Goal: Transaction & Acquisition: Purchase product/service

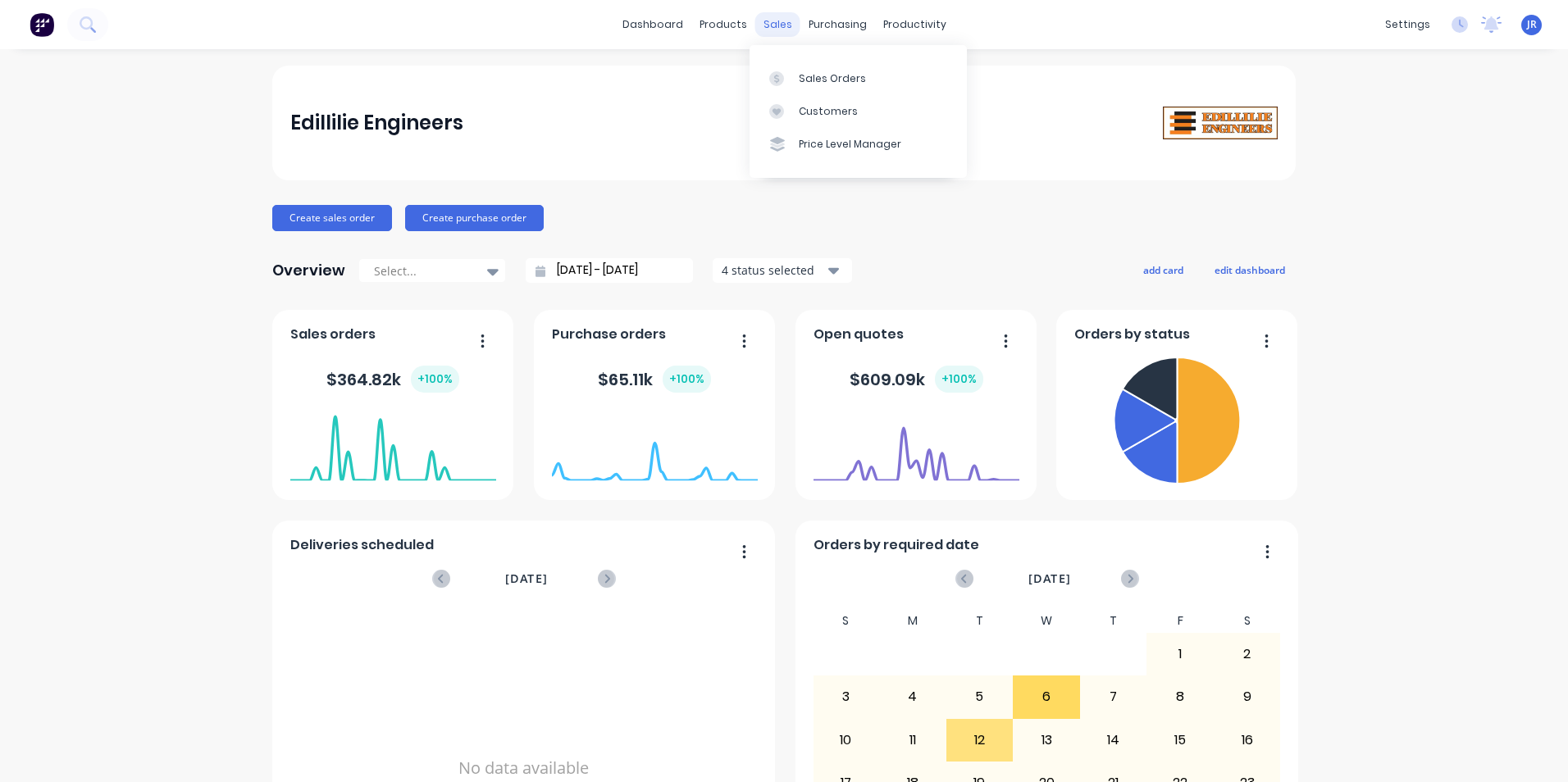
click at [776, 22] on div "sales" at bounding box center [777, 25] width 45 height 25
click at [802, 74] on div "Sales Orders" at bounding box center [832, 78] width 67 height 14
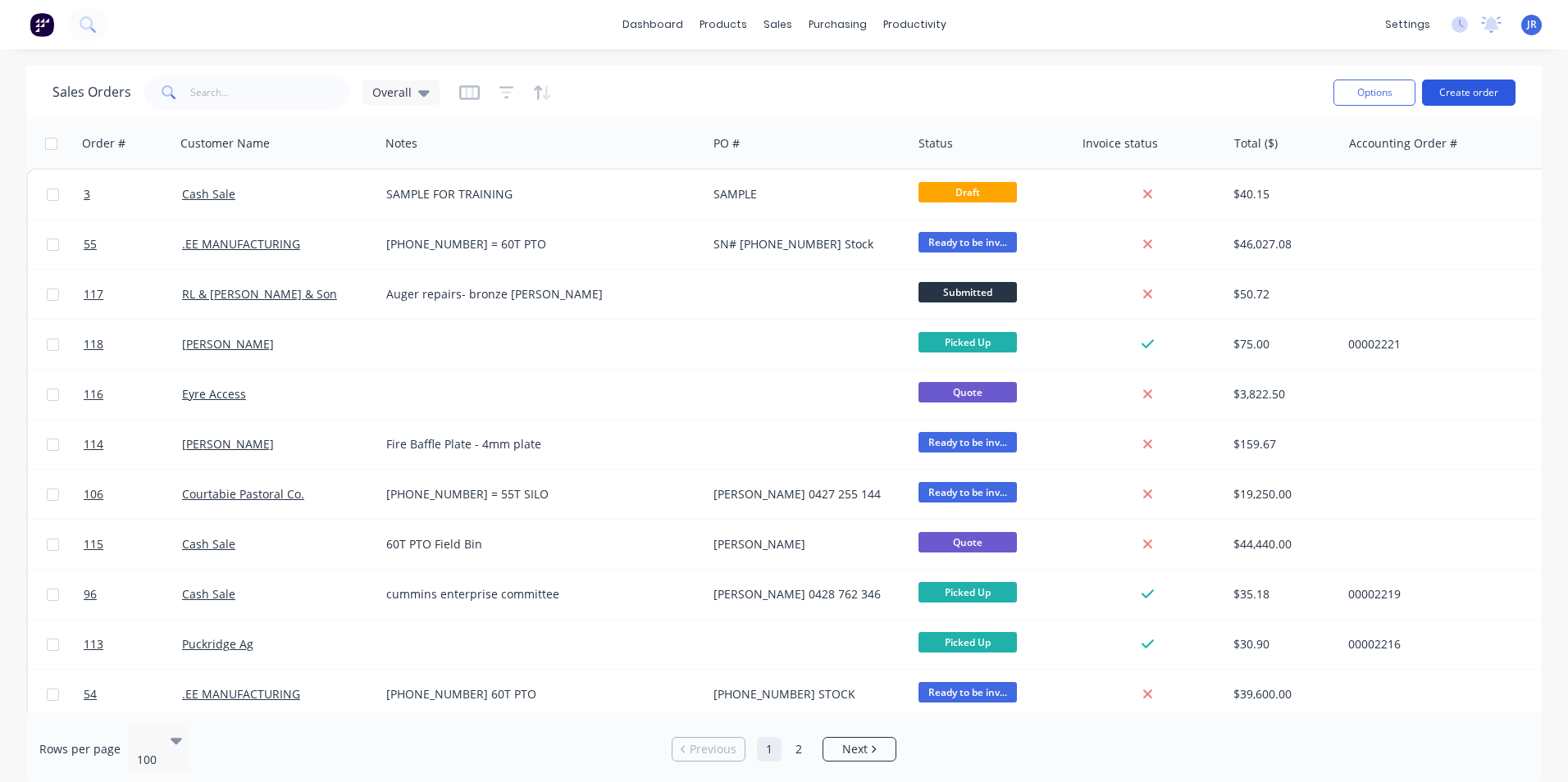
click at [1460, 85] on button "Create order" at bounding box center [1469, 92] width 93 height 26
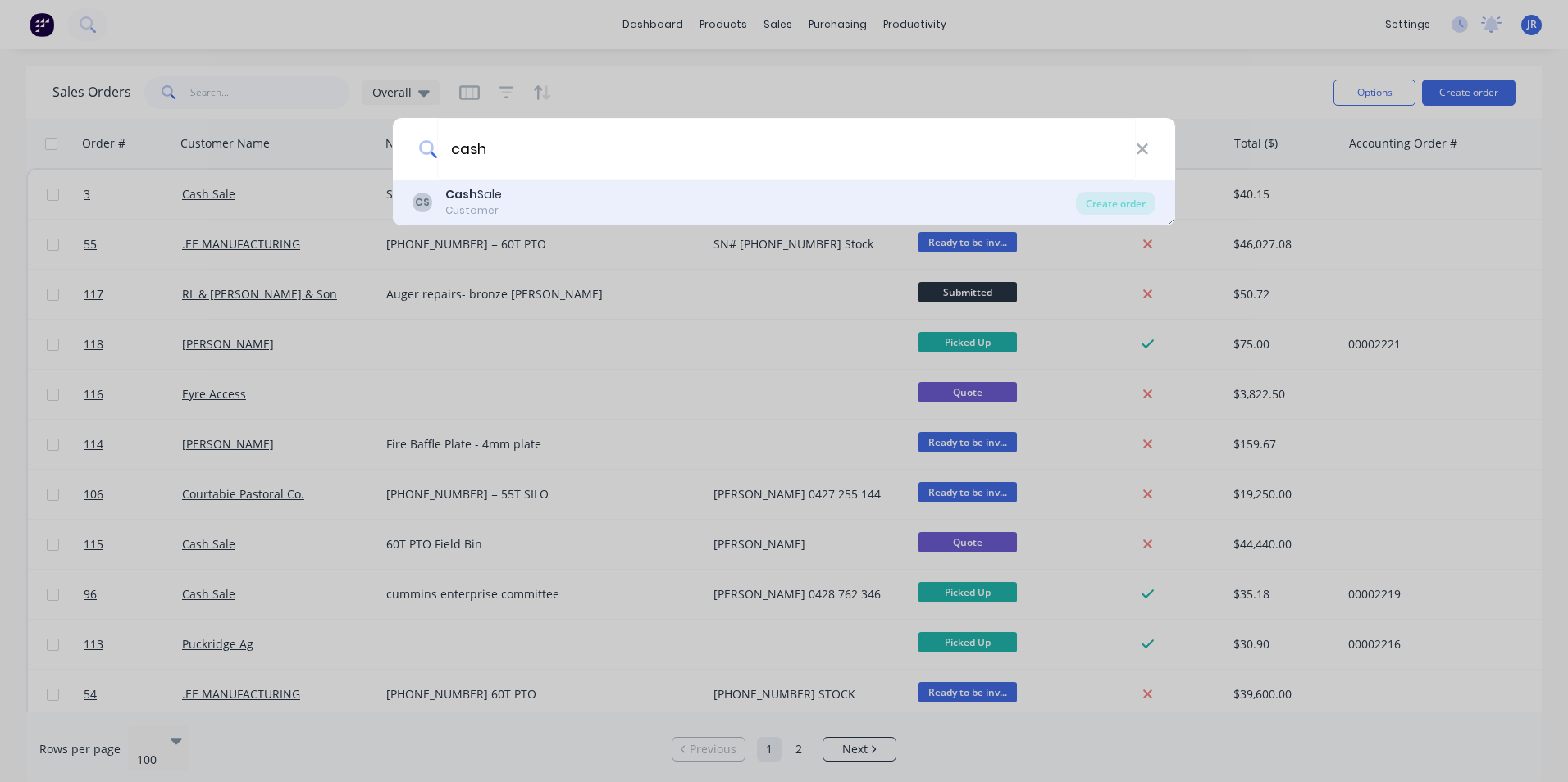
type input "cash"
click at [660, 208] on div "CS Cash Sale Customer" at bounding box center [744, 202] width 664 height 32
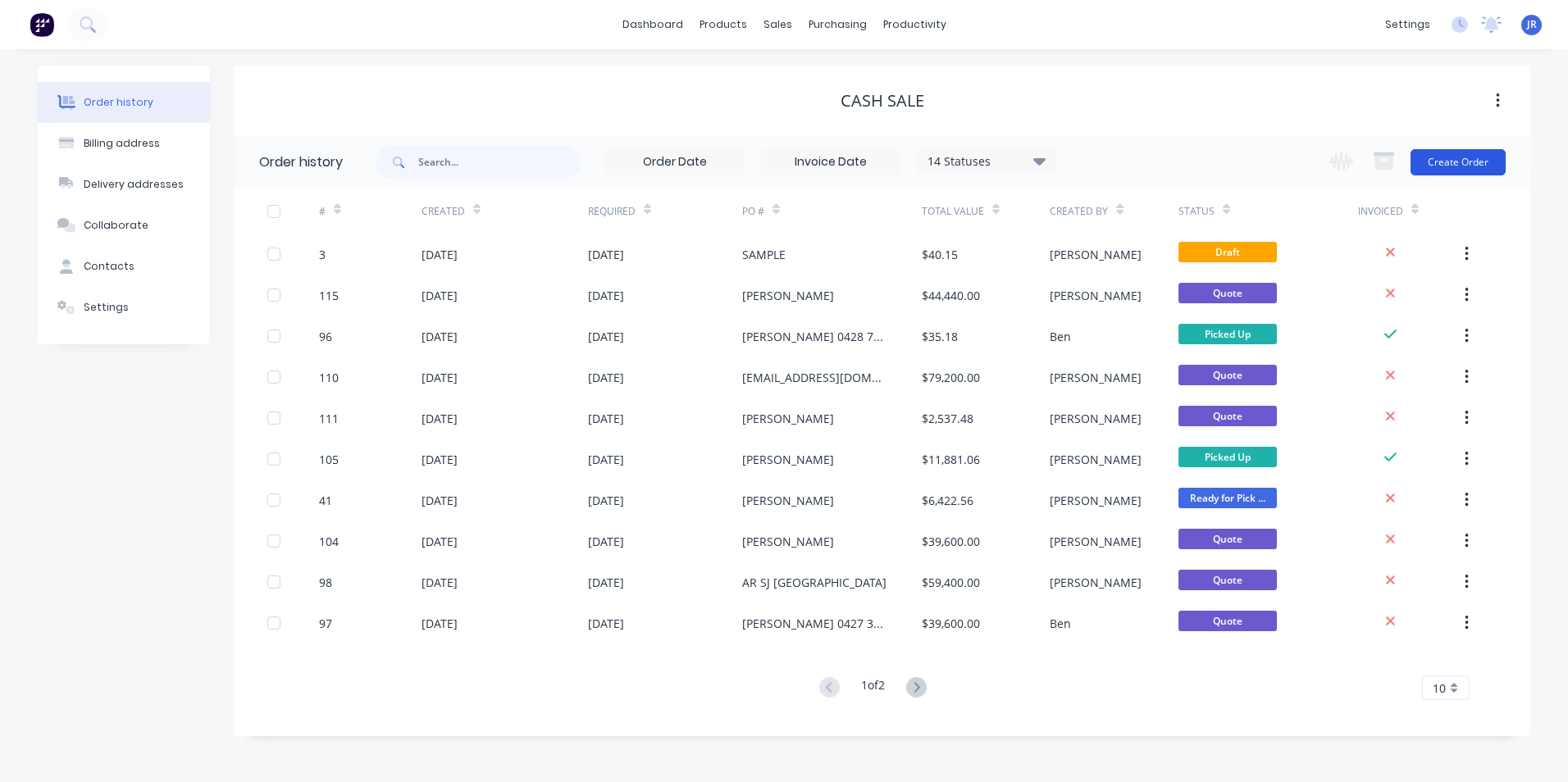
click at [1432, 164] on button "Create Order" at bounding box center [1459, 162] width 95 height 26
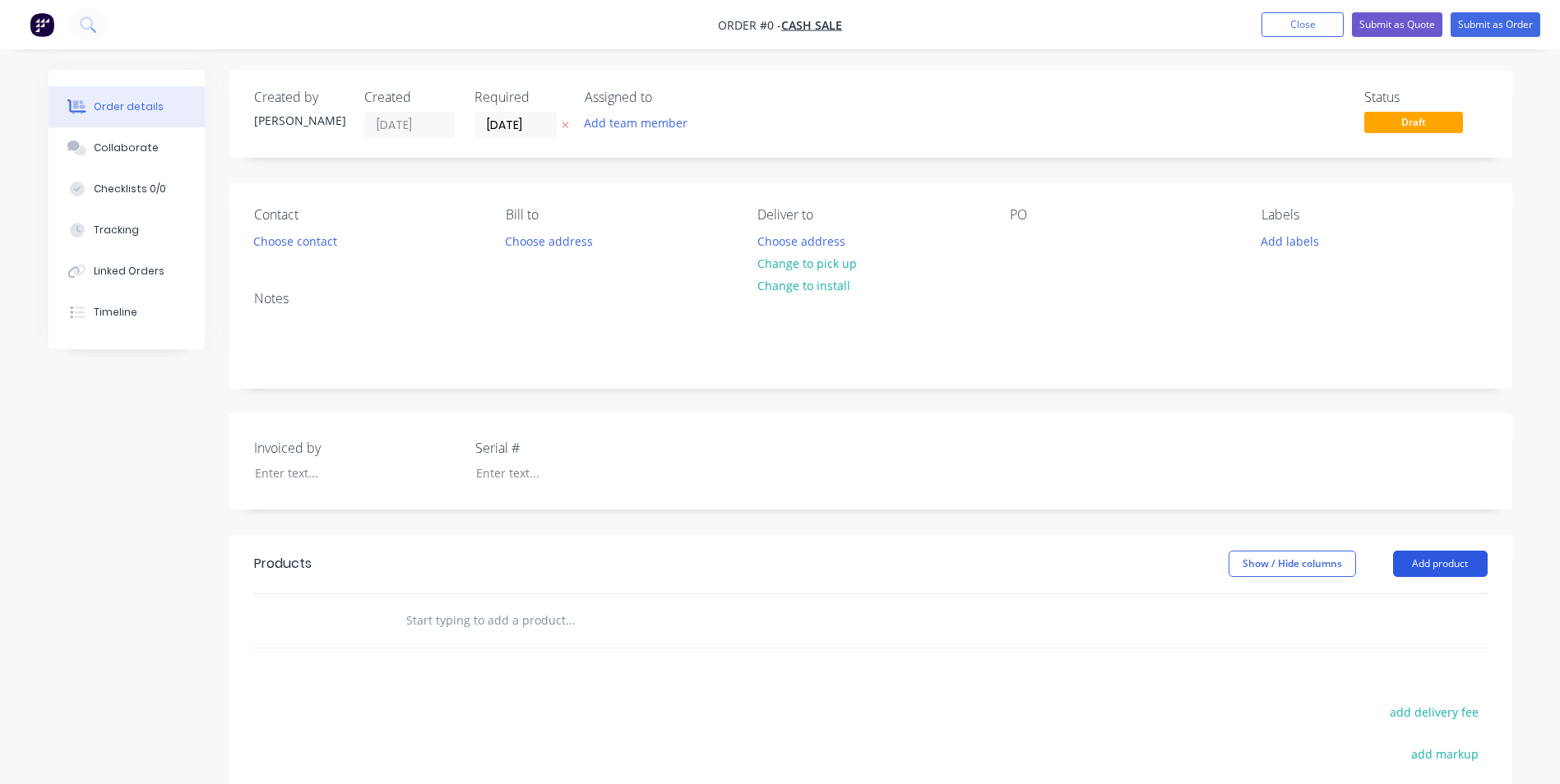
click at [1442, 561] on button "Add product" at bounding box center [1439, 563] width 94 height 26
click at [1390, 608] on div "Product catalogue" at bounding box center [1409, 606] width 127 height 24
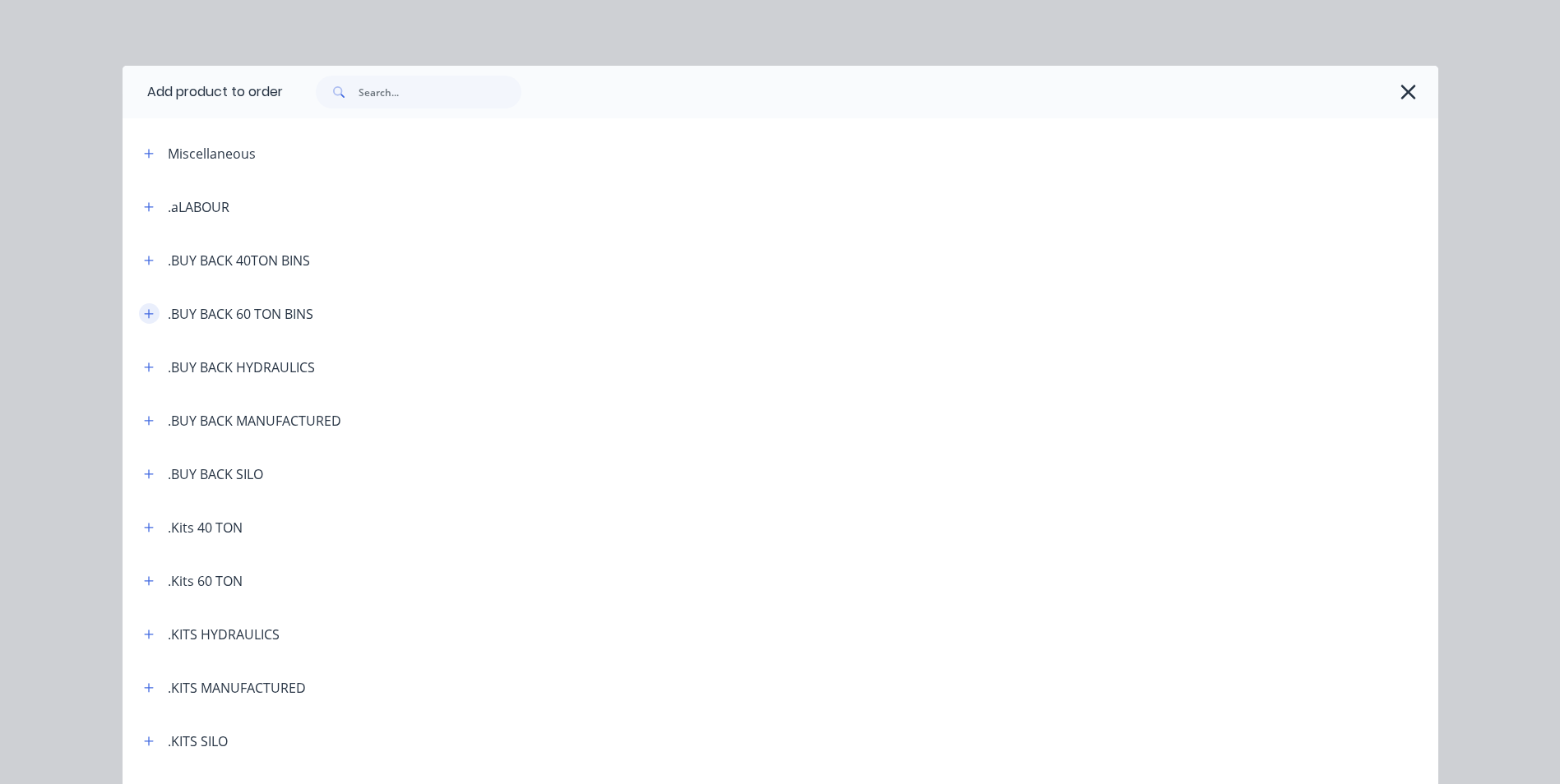
click at [146, 315] on icon "button" at bounding box center [149, 314] width 10 height 12
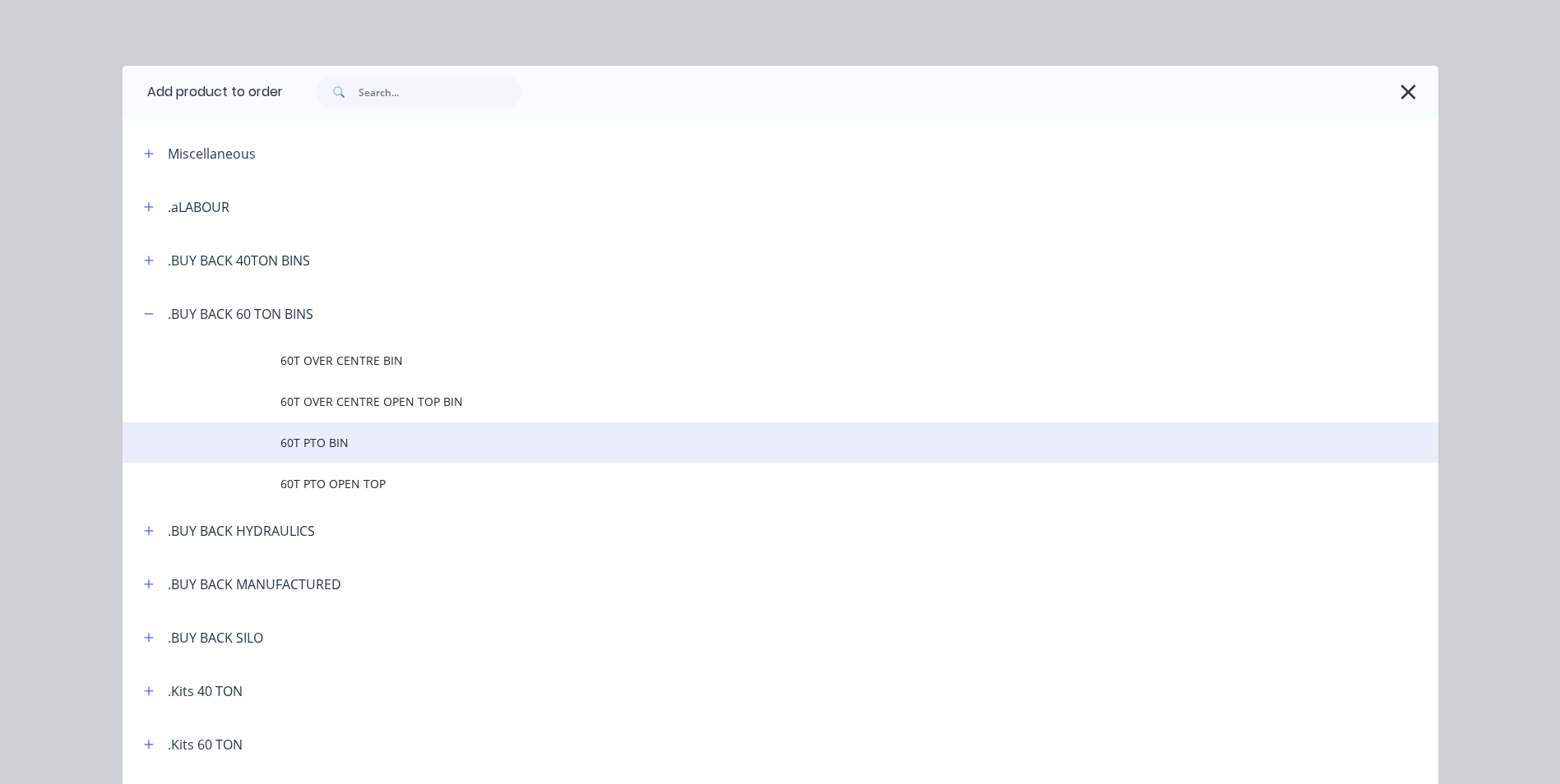
click at [325, 446] on span "60T PTO BIN" at bounding box center [743, 443] width 926 height 17
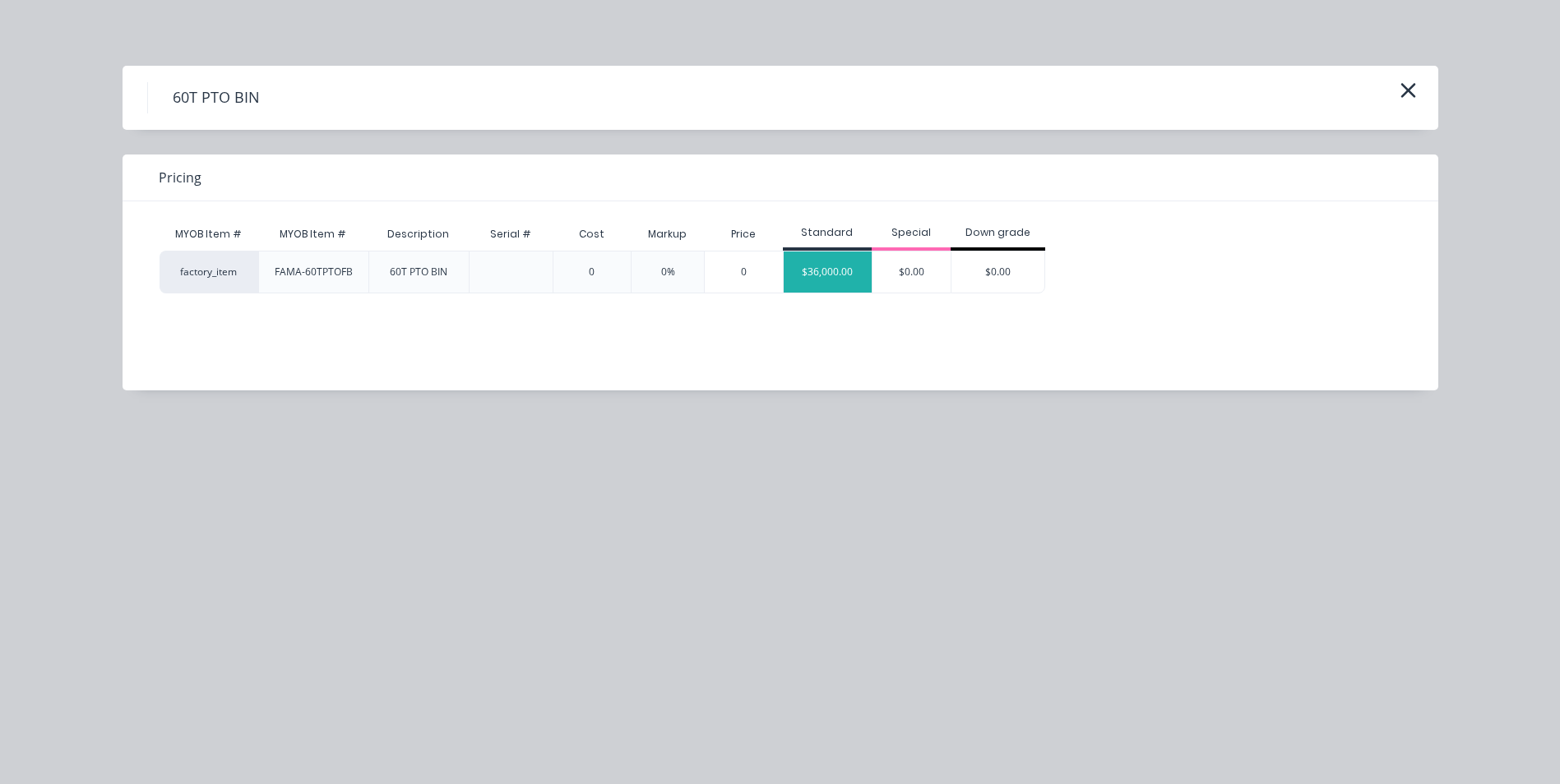
click at [845, 259] on div "$36,000.00" at bounding box center [828, 272] width 89 height 41
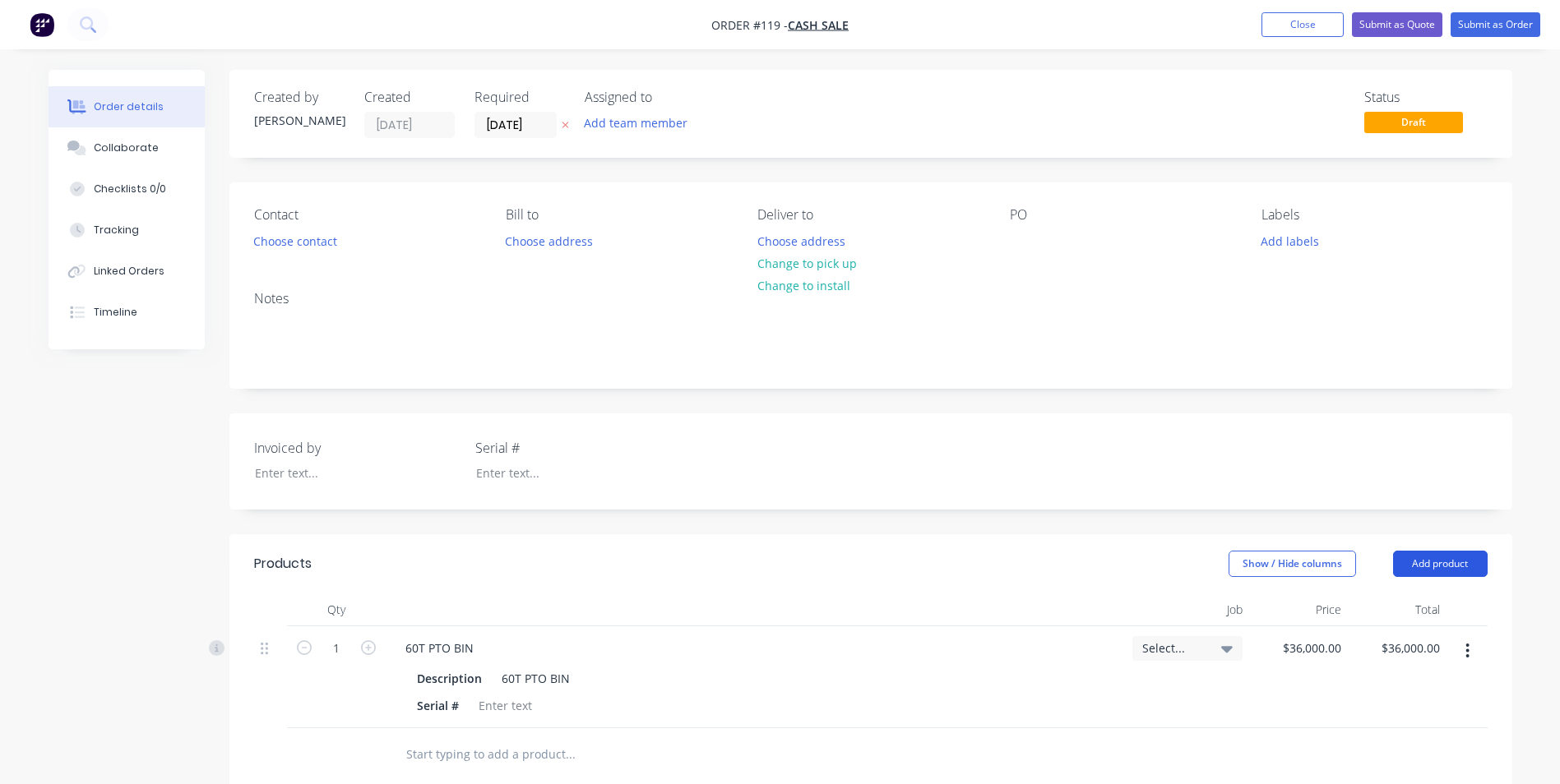
click at [1442, 555] on button "Add product" at bounding box center [1439, 563] width 94 height 26
click at [1416, 603] on div "Product catalogue" at bounding box center [1409, 606] width 127 height 24
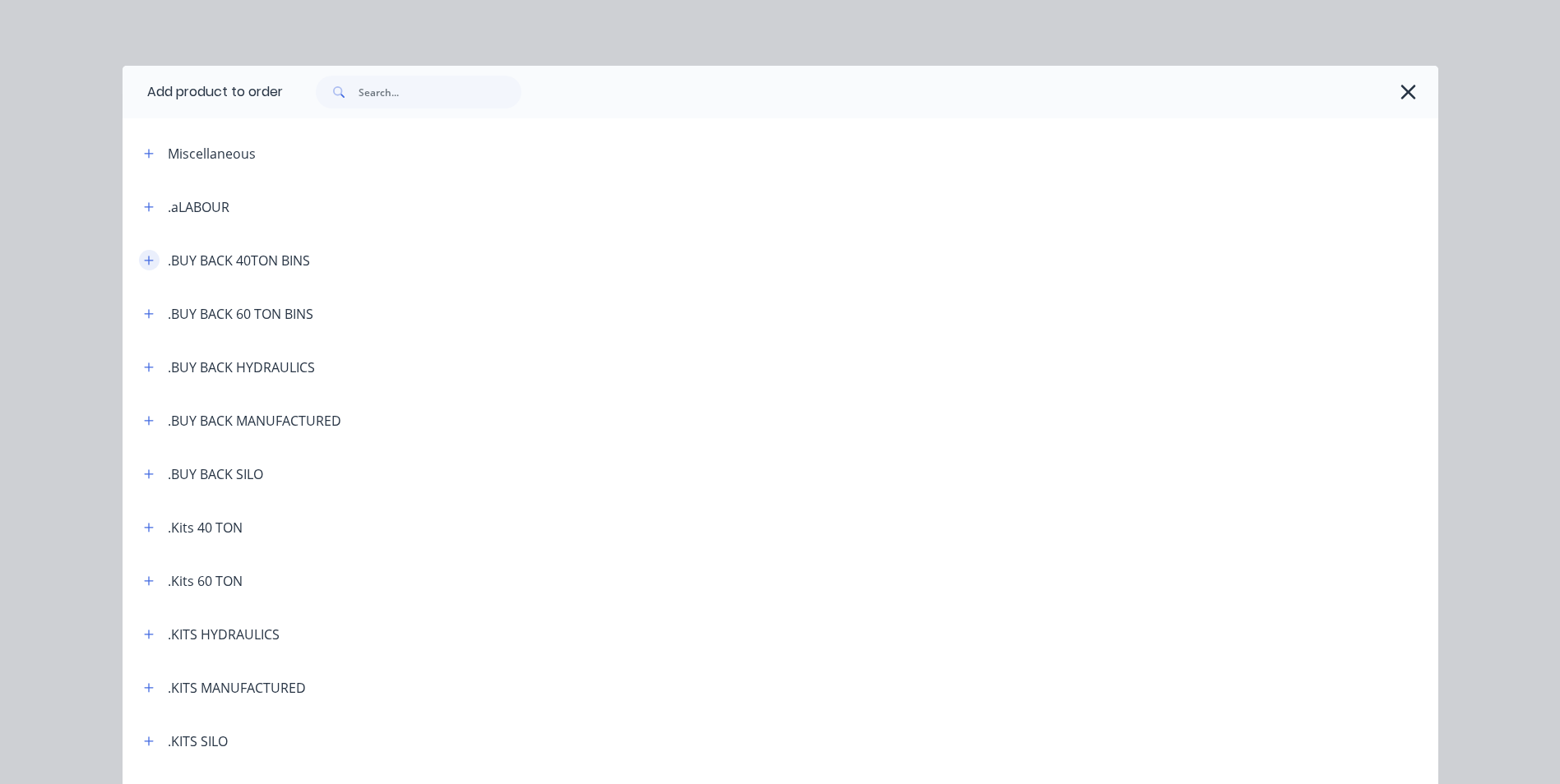
click at [144, 255] on icon "button" at bounding box center [149, 261] width 10 height 12
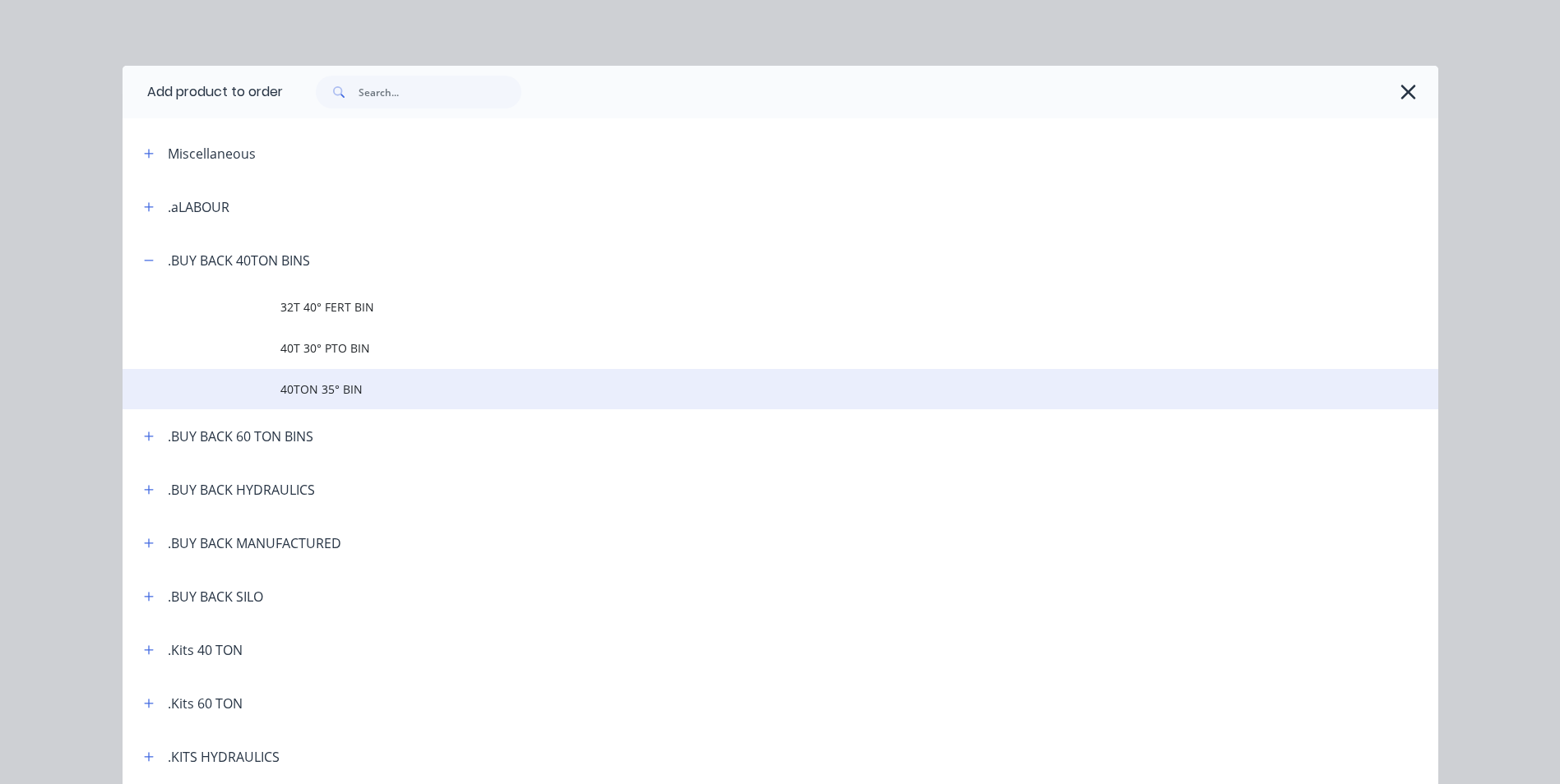
click at [311, 387] on span "40TON 35° BIN" at bounding box center [743, 389] width 926 height 17
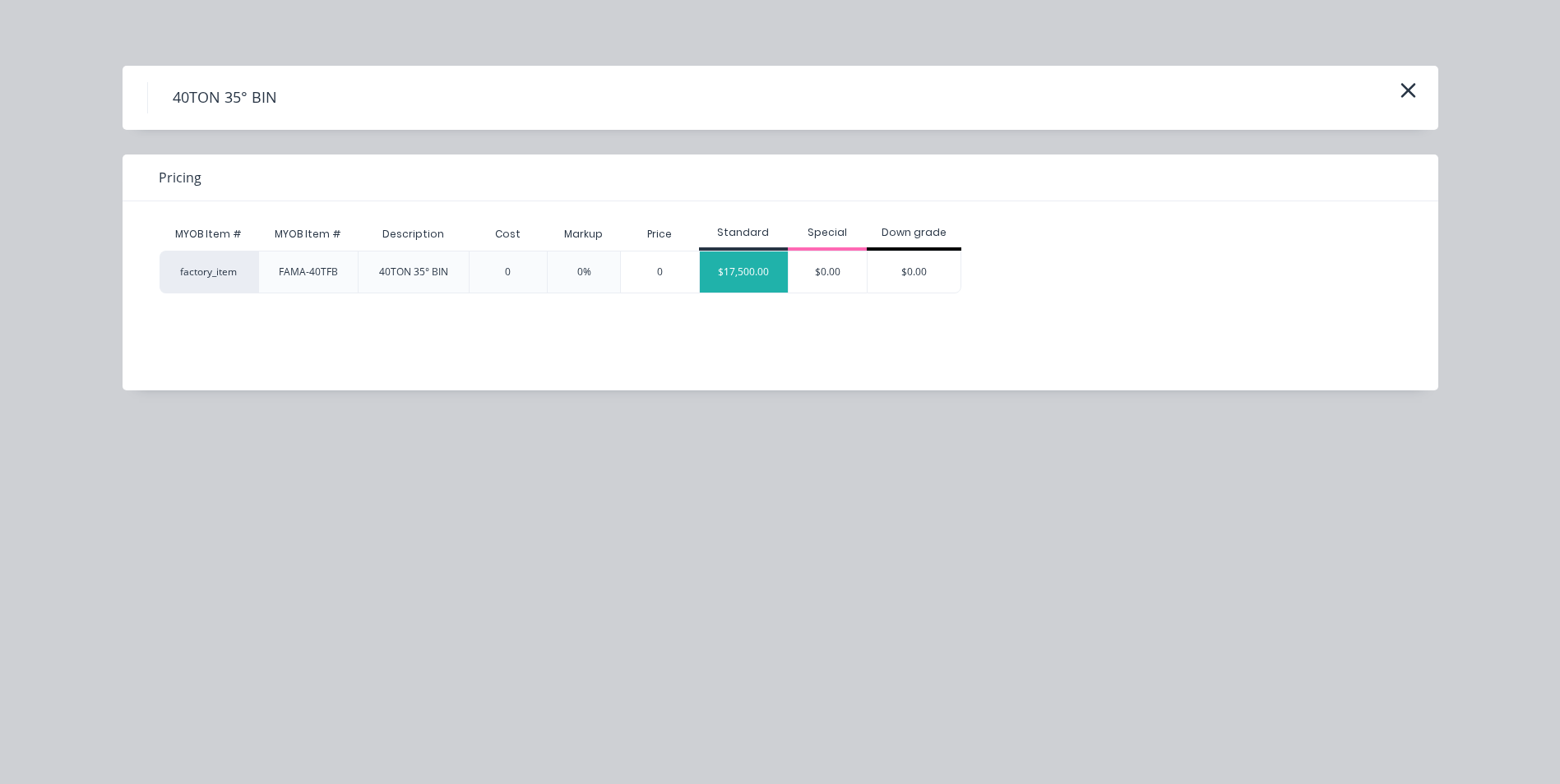
click at [739, 274] on div "$17,500.00" at bounding box center [744, 272] width 89 height 41
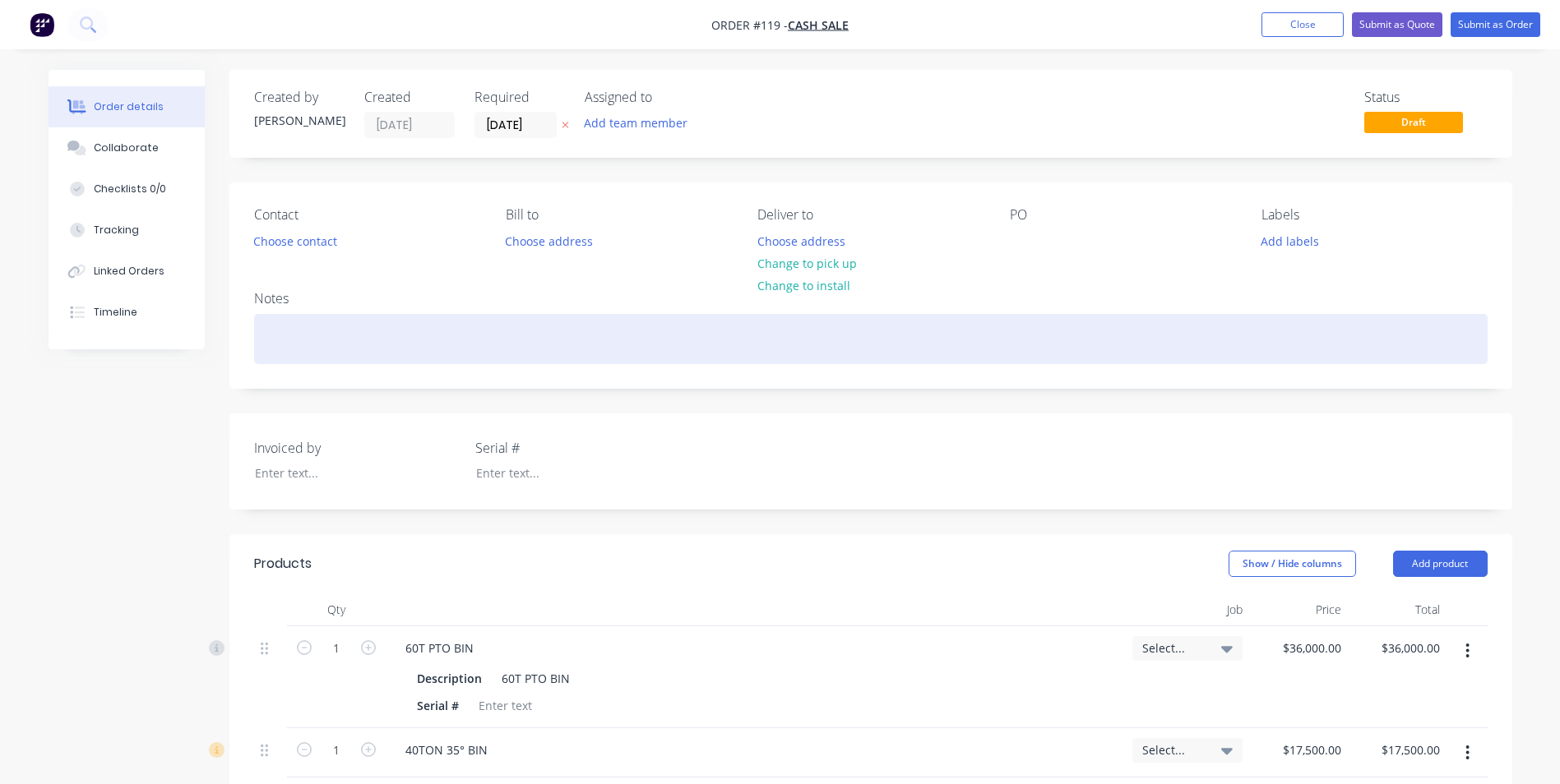
click at [516, 325] on div at bounding box center [871, 339] width 1234 height 50
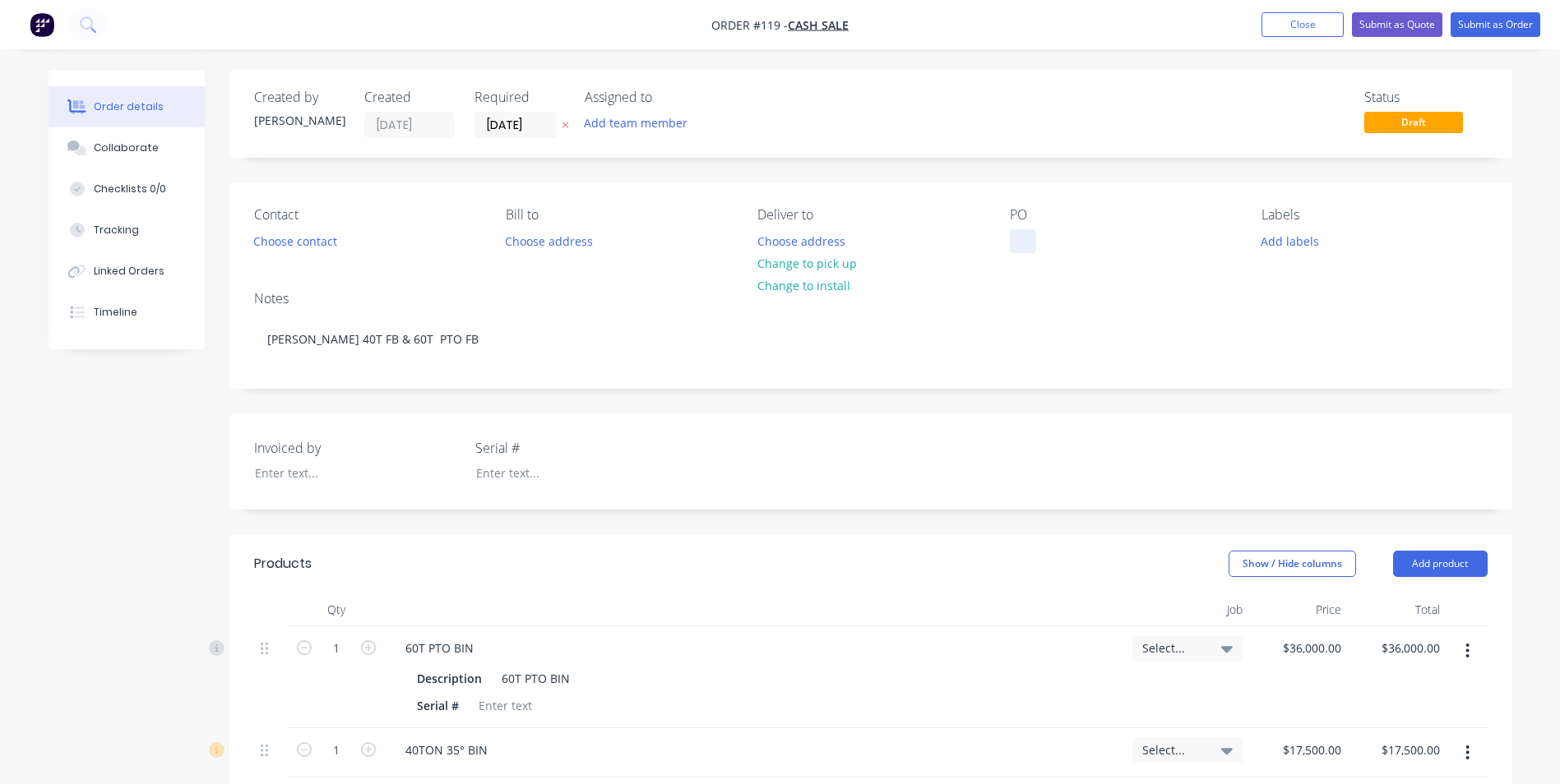
click at [1017, 234] on div at bounding box center [1022, 241] width 26 height 24
click at [1416, 23] on button "Submit as Quote" at bounding box center [1397, 25] width 90 height 25
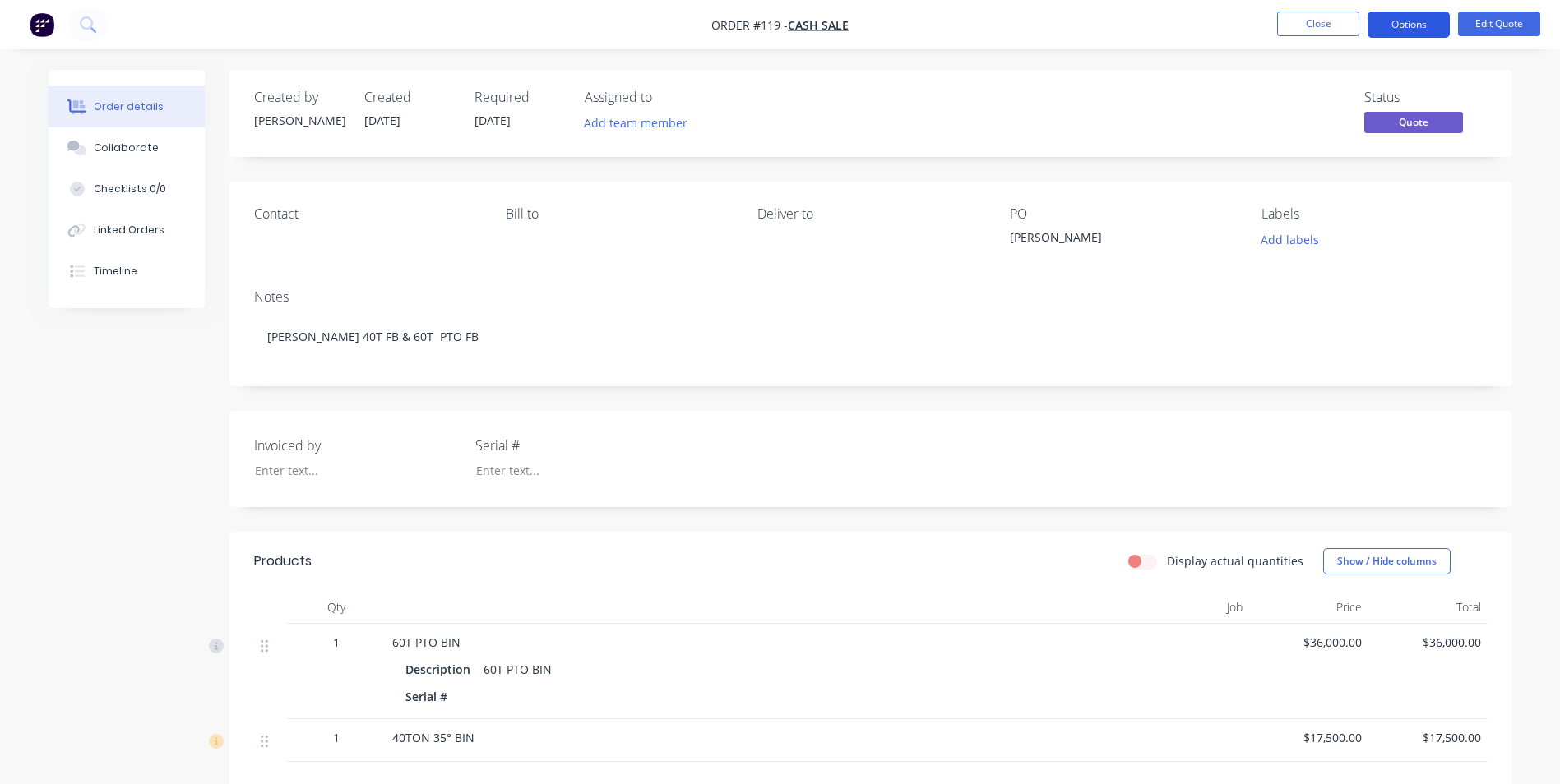
click at [1411, 22] on button "Options" at bounding box center [1408, 25] width 82 height 26
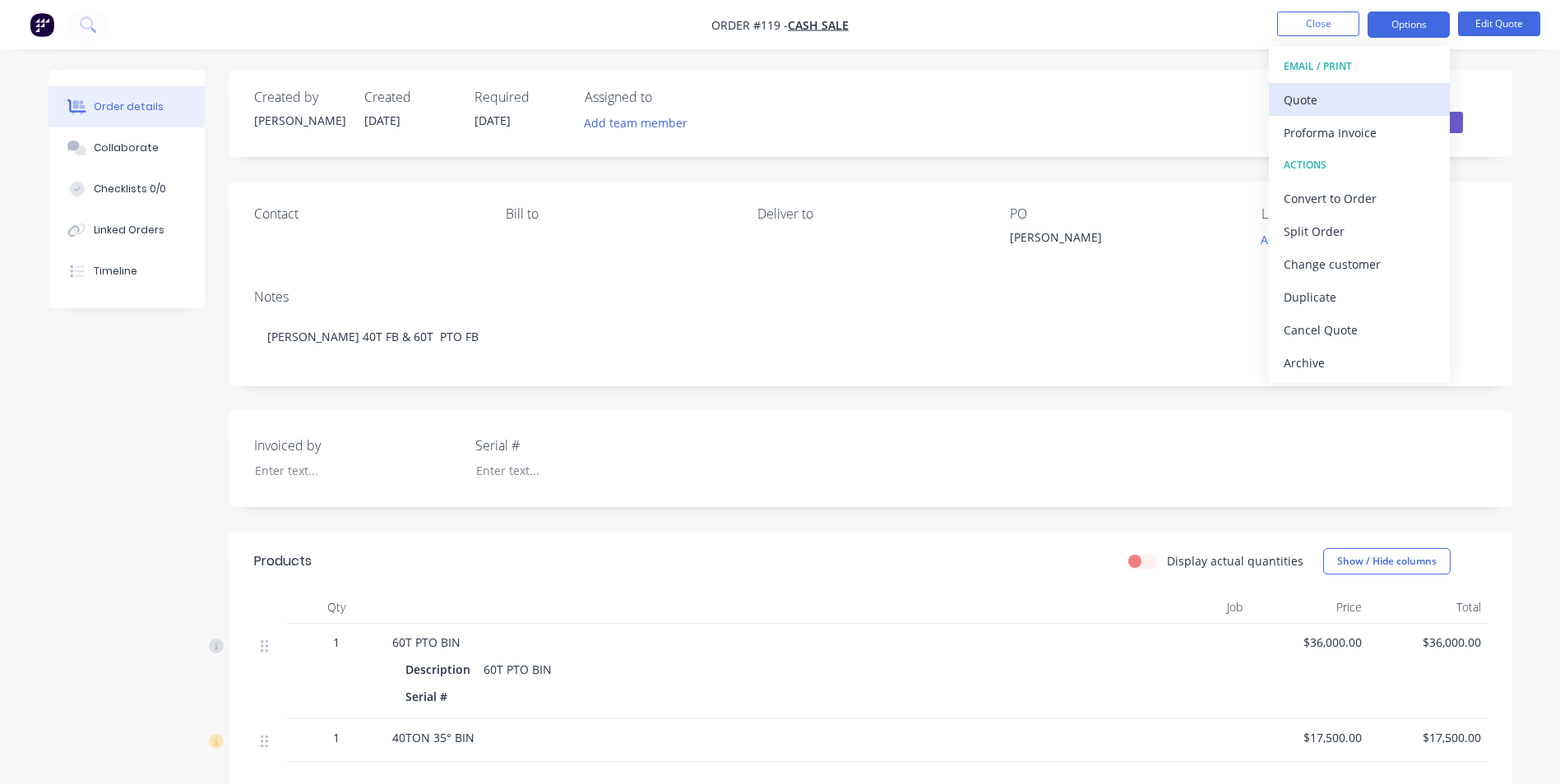
click at [1362, 102] on div "Quote" at bounding box center [1359, 100] width 151 height 24
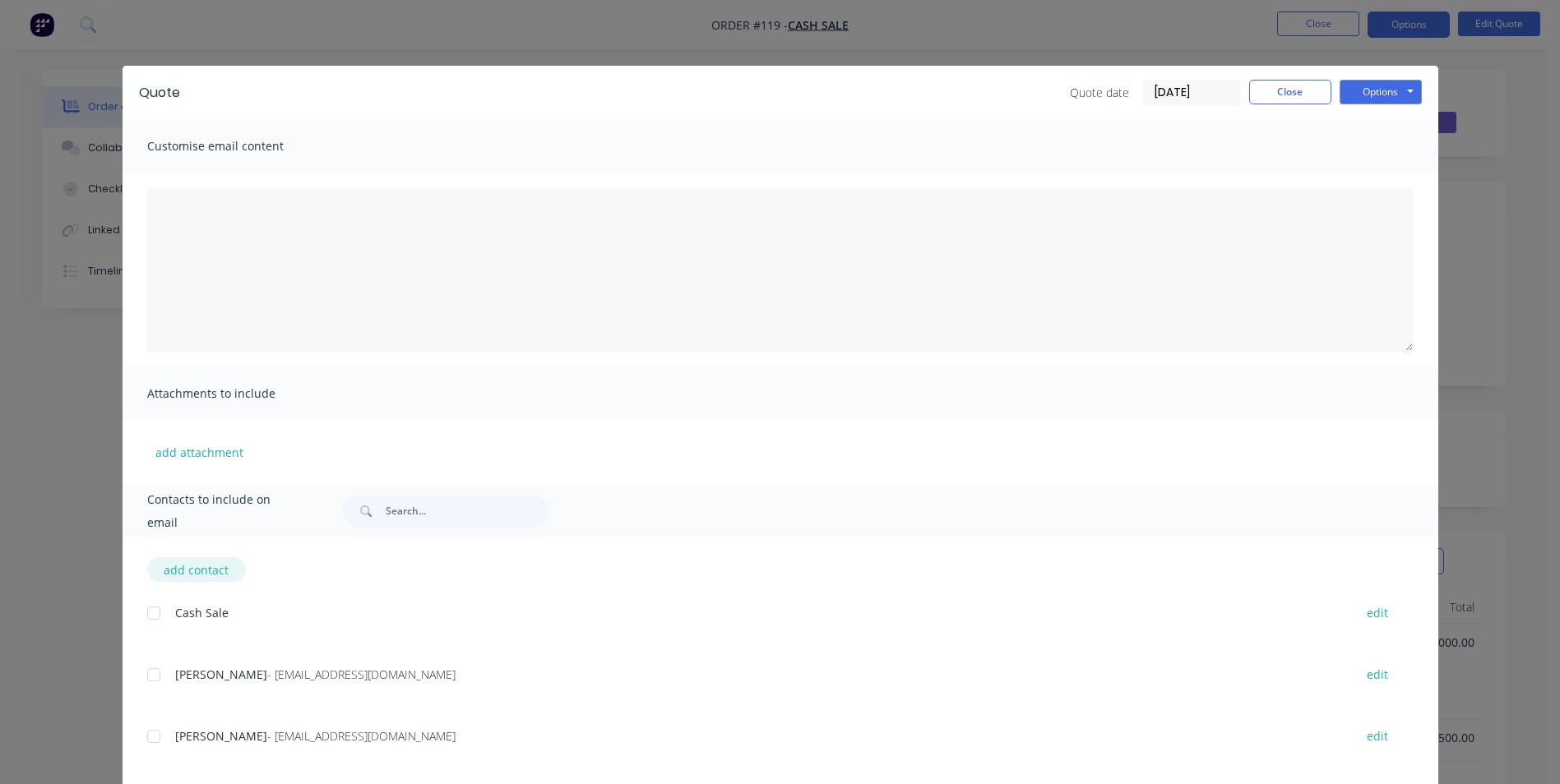
click at [202, 572] on button "add contact" at bounding box center [196, 569] width 99 height 25
select select "AU"
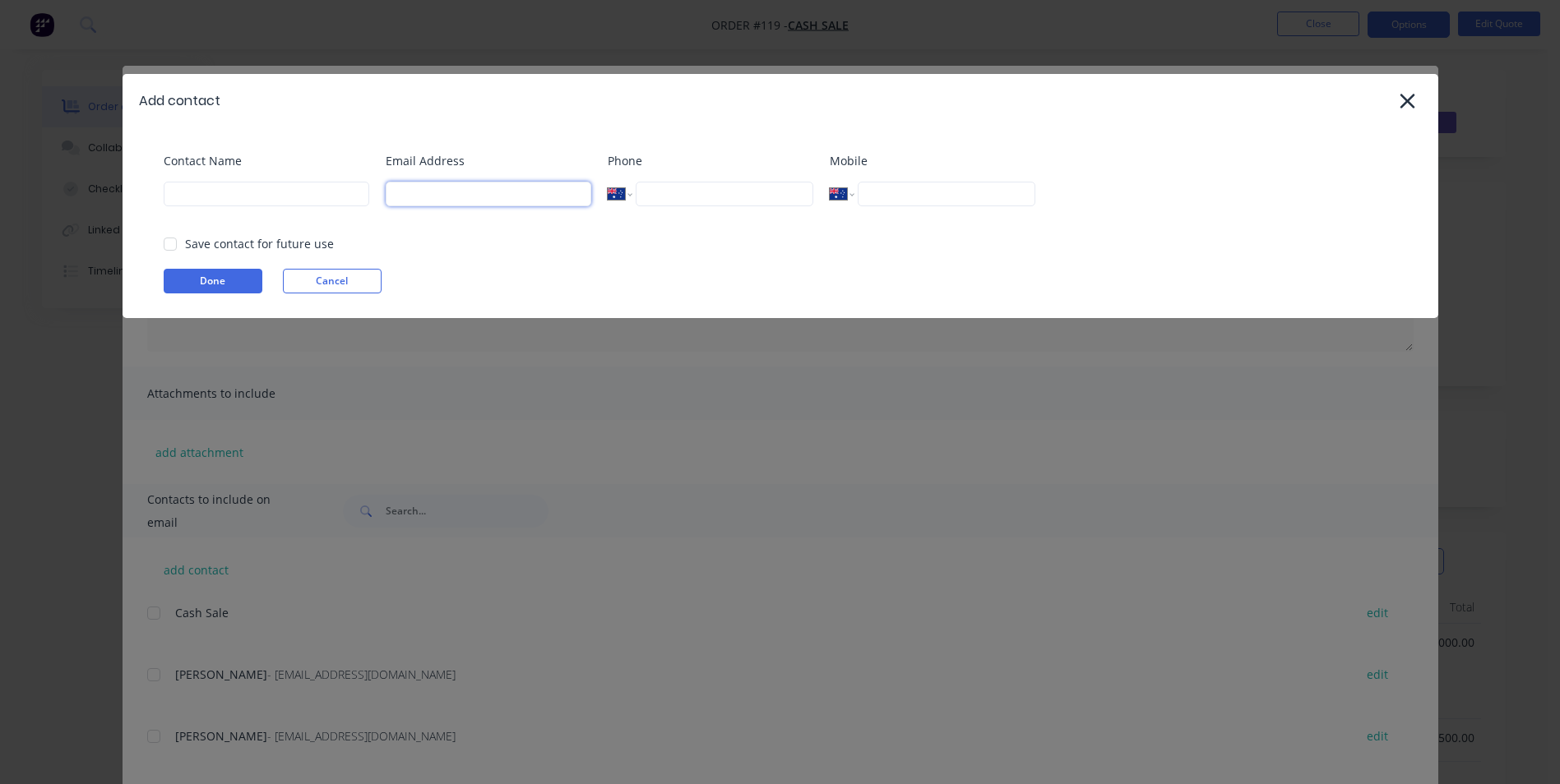
click at [438, 190] on input at bounding box center [489, 194] width 206 height 25
paste input "[EMAIL_ADDRESS][DOMAIN_NAME]"
type input "[EMAIL_ADDRESS][DOMAIN_NAME]"
click at [319, 202] on input at bounding box center [267, 194] width 206 height 25
type input "[PERSON_NAME]"
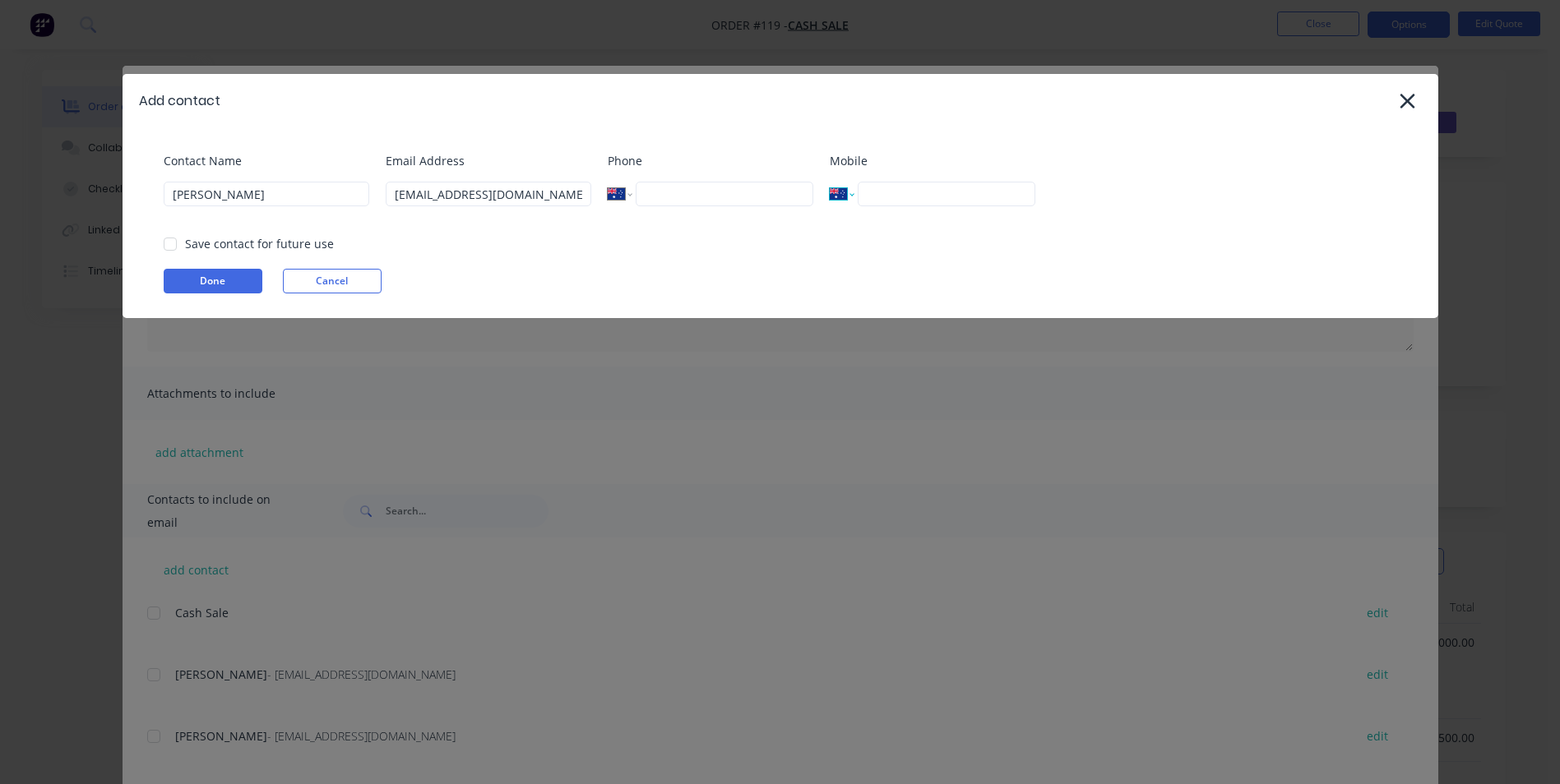
click at [168, 244] on div at bounding box center [170, 244] width 33 height 33
click at [235, 282] on button "Done" at bounding box center [213, 280] width 99 height 25
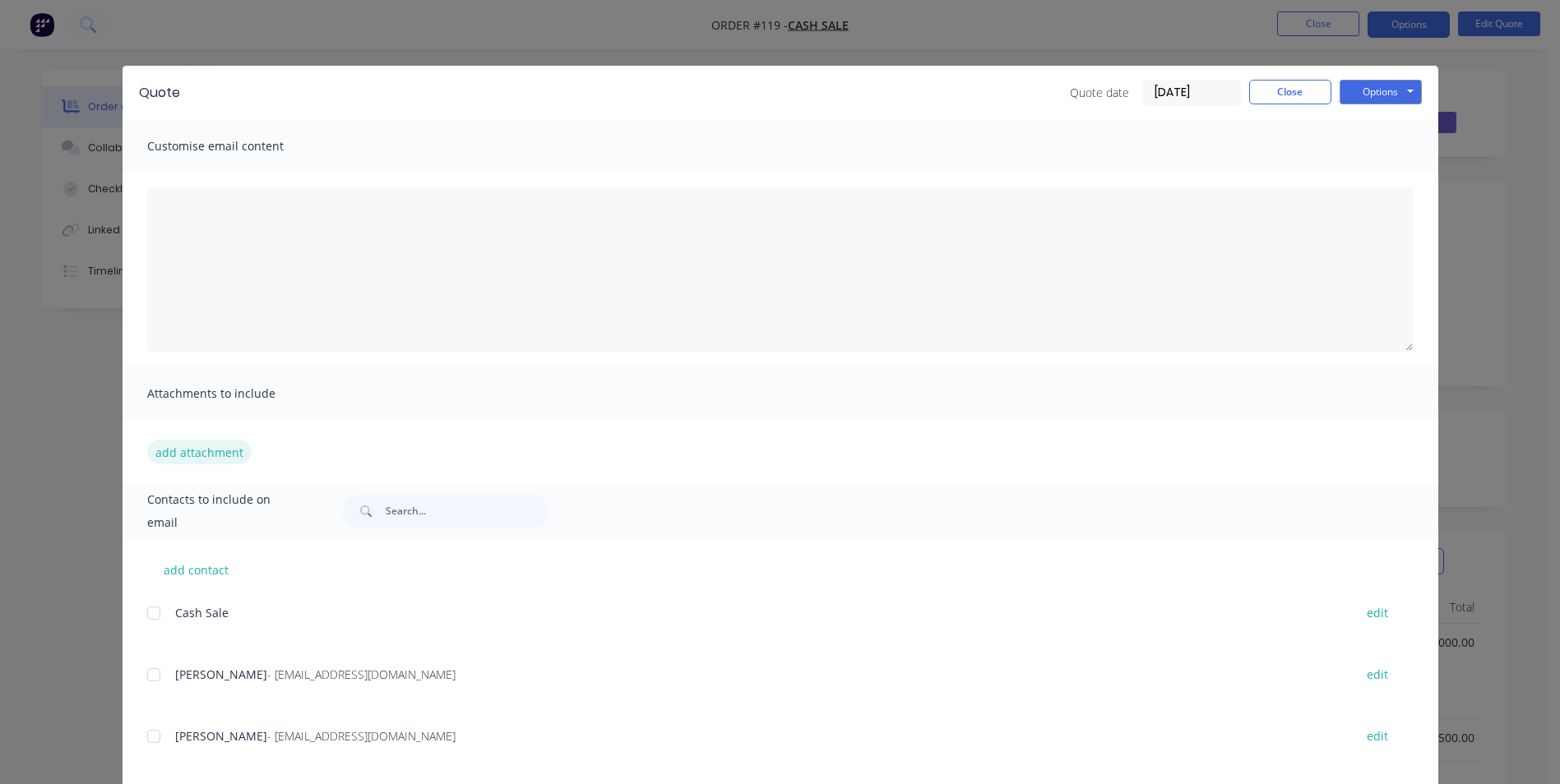
click at [212, 452] on button "add attachment" at bounding box center [199, 452] width 105 height 25
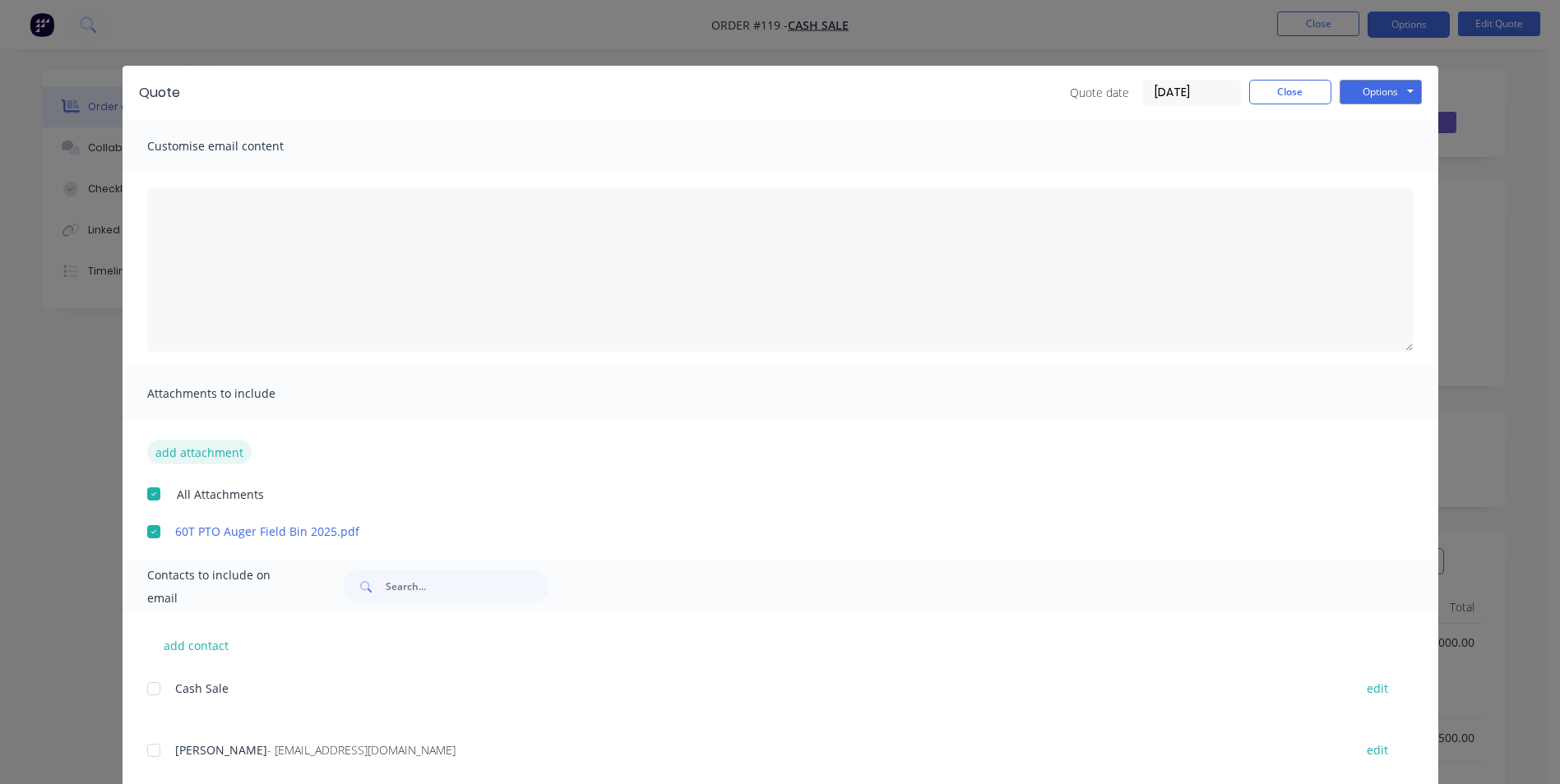
click at [201, 448] on button "add attachment" at bounding box center [199, 452] width 105 height 25
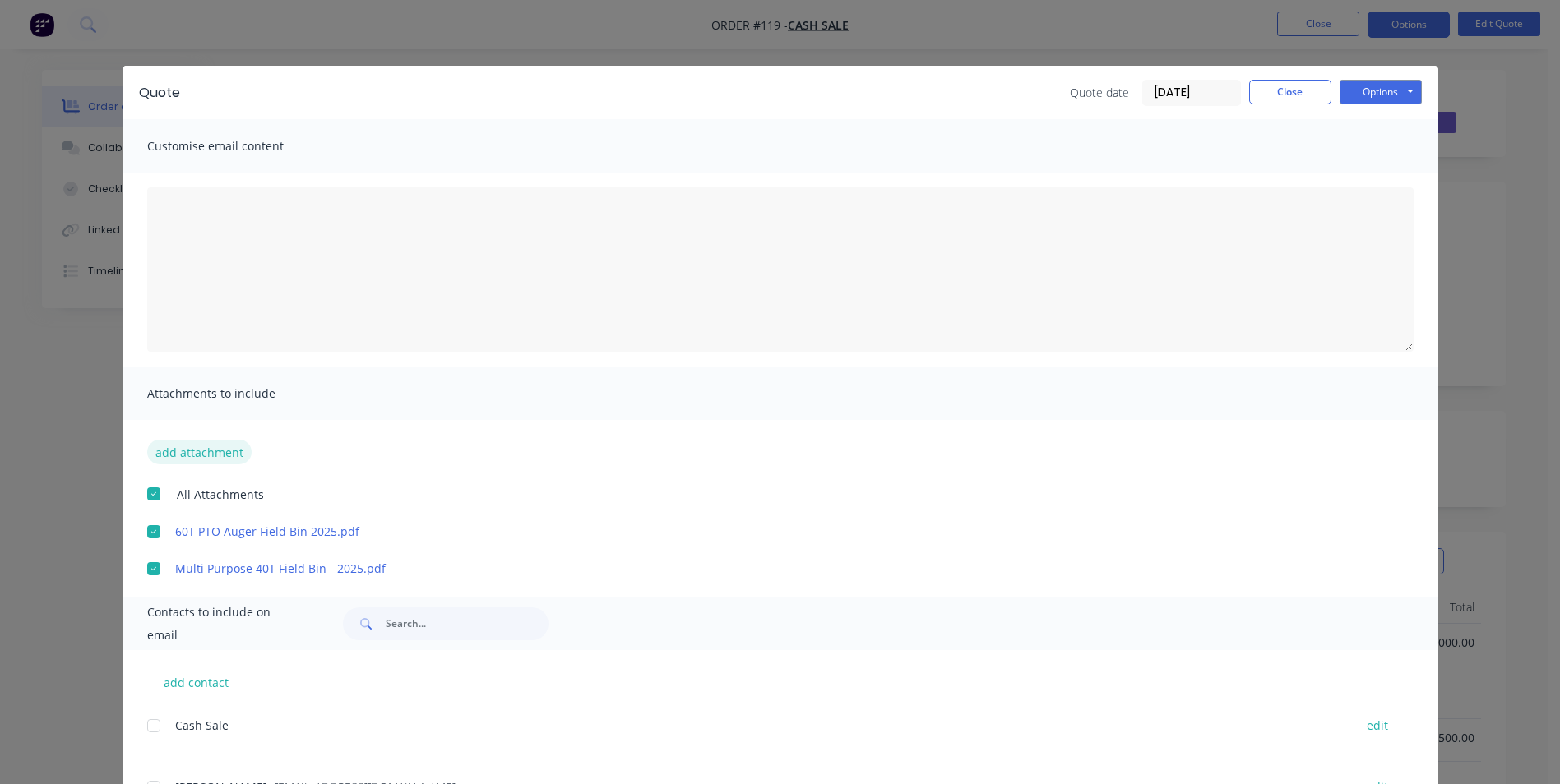
click at [206, 450] on button "add attachment" at bounding box center [199, 452] width 105 height 25
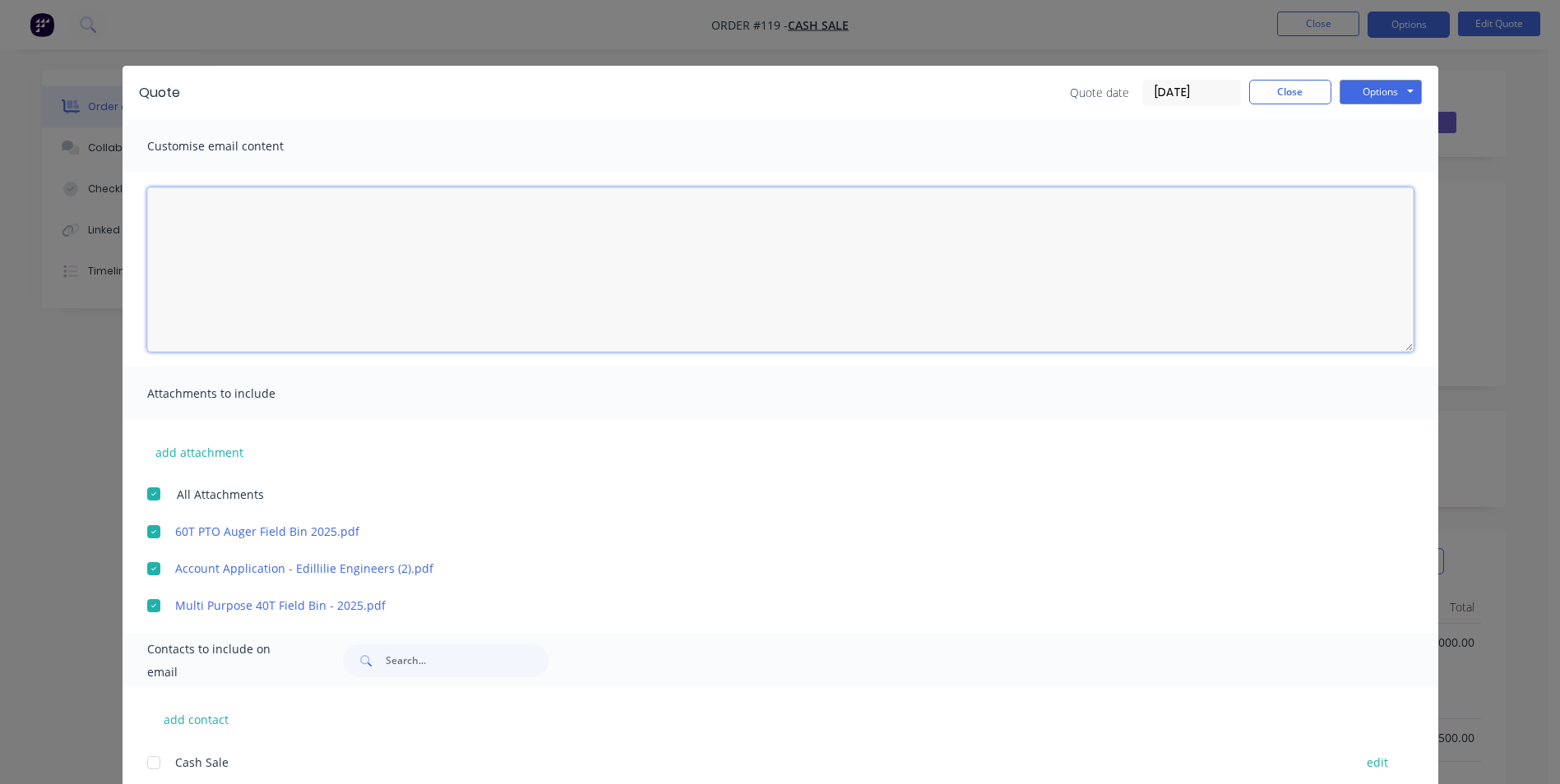
click at [367, 216] on textarea at bounding box center [780, 270] width 1266 height 165
click at [420, 260] on textarea "Hi [PERSON_NAME], Please see quote for our 60T PTO Field Bins and 40T Combi Bin…" at bounding box center [780, 270] width 1266 height 165
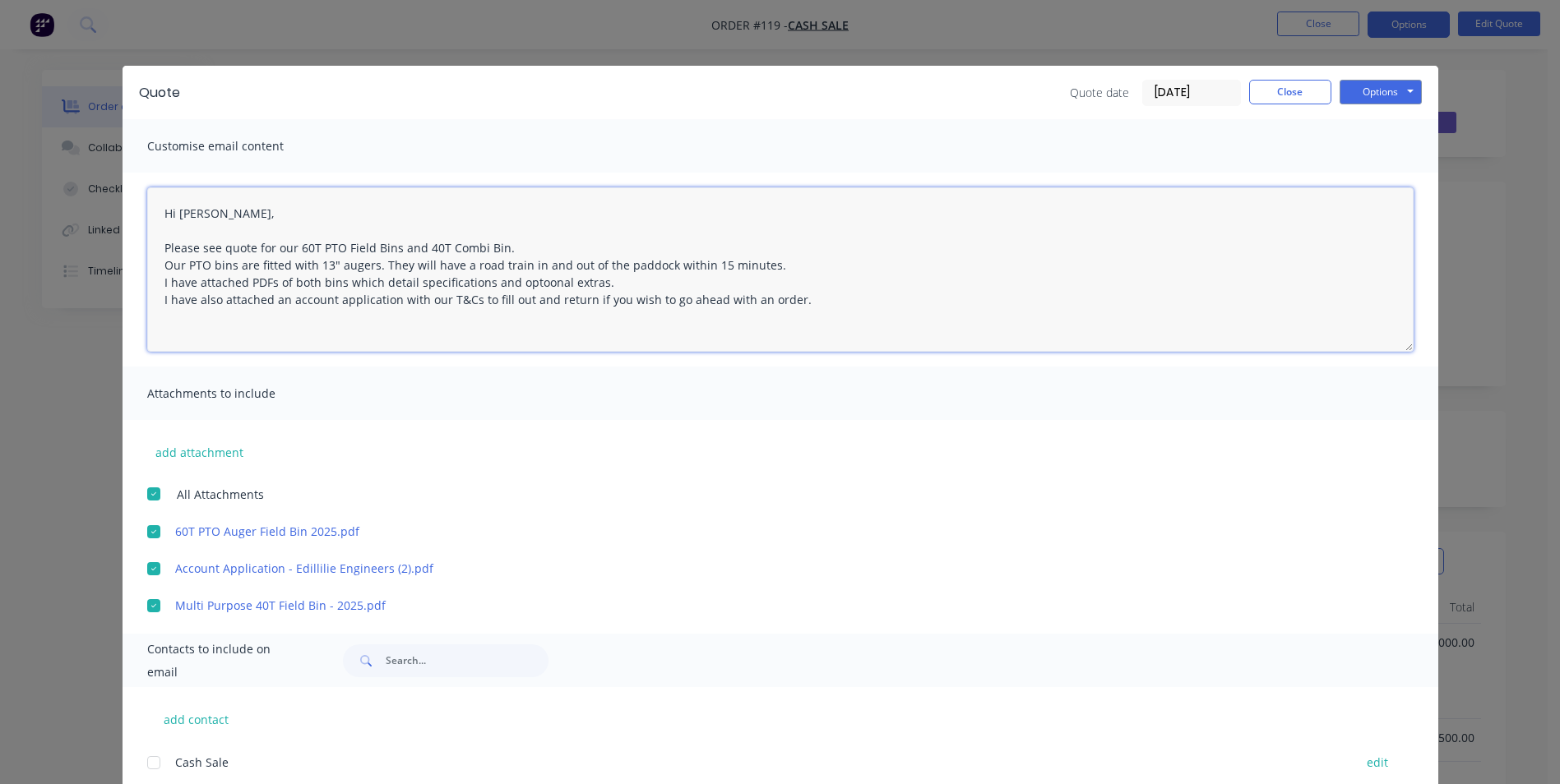
click at [502, 250] on textarea "Hi [PERSON_NAME], Please see quote for our 60T PTO Field Bins and 40T Combi Bin…" at bounding box center [780, 270] width 1266 height 165
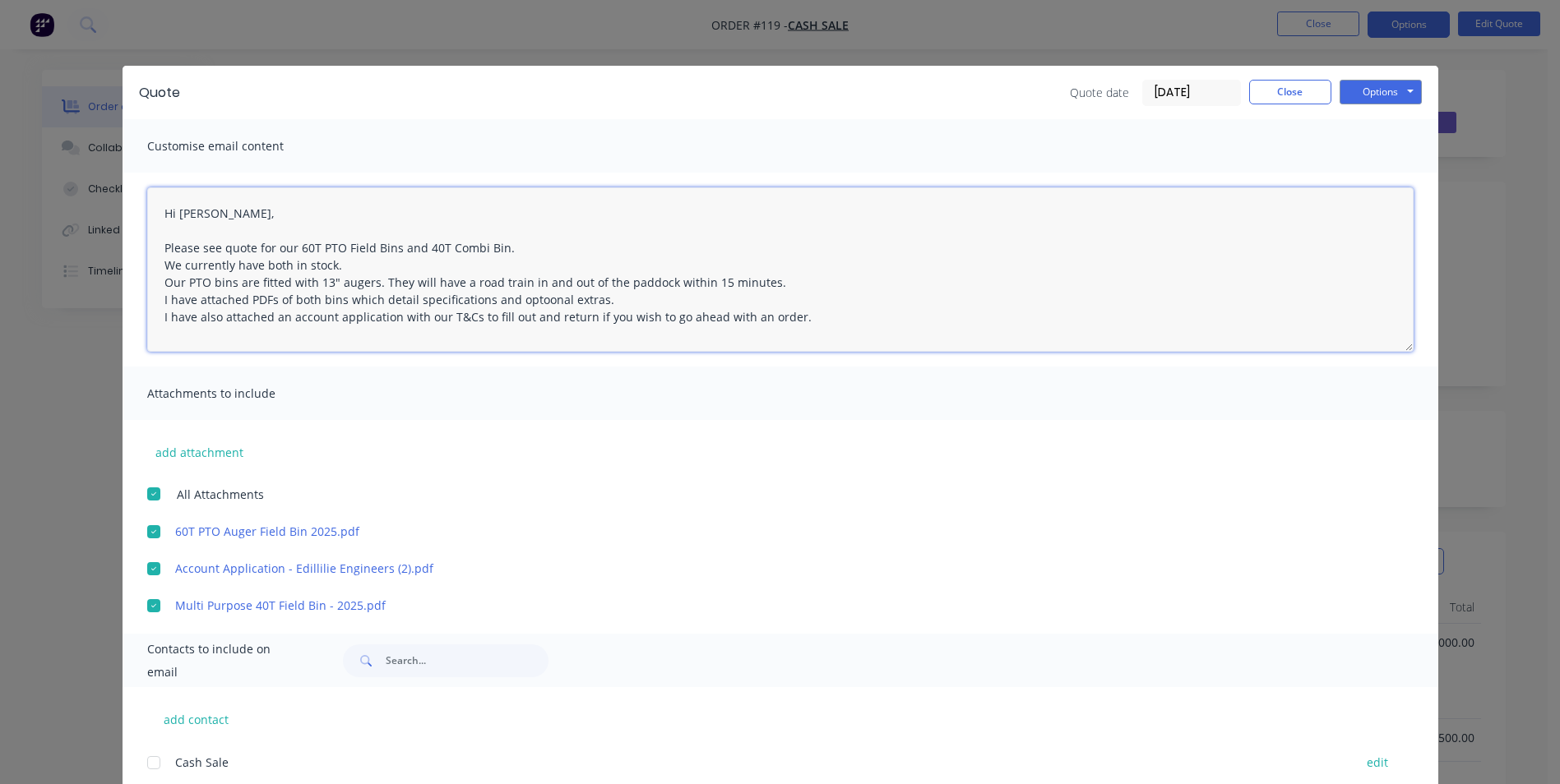
click at [531, 303] on textarea "Hi [PERSON_NAME], Please see quote for our 60T PTO Field Bins and 40T Combi Bin…" at bounding box center [780, 270] width 1266 height 165
click at [837, 322] on textarea "Hi [PERSON_NAME], Please see quote for our 60T PTO Field Bins and 40T Combi Bin…" at bounding box center [780, 270] width 1266 height 165
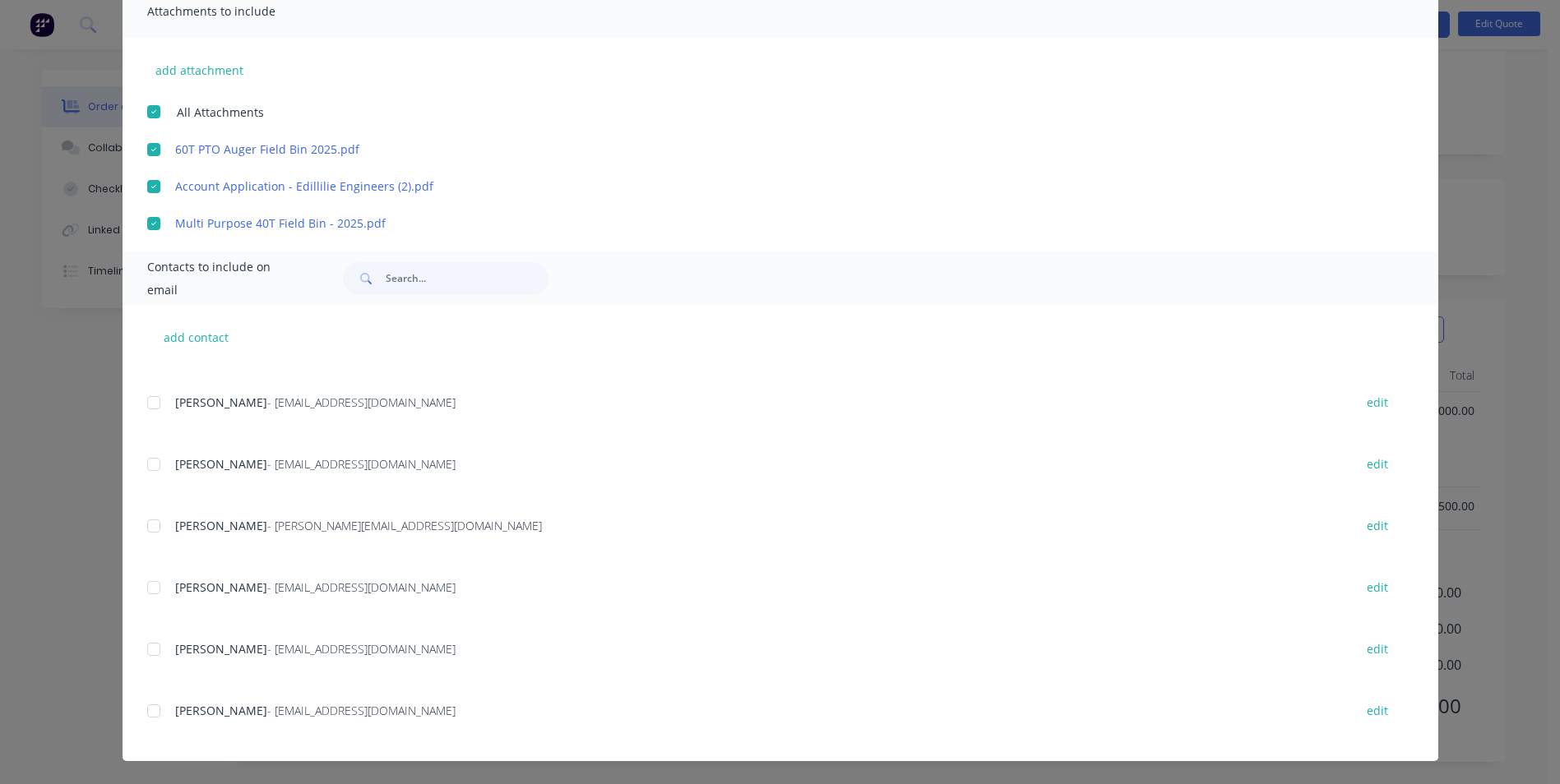
scroll to position [234, 0]
click at [148, 708] on div at bounding box center [154, 711] width 33 height 33
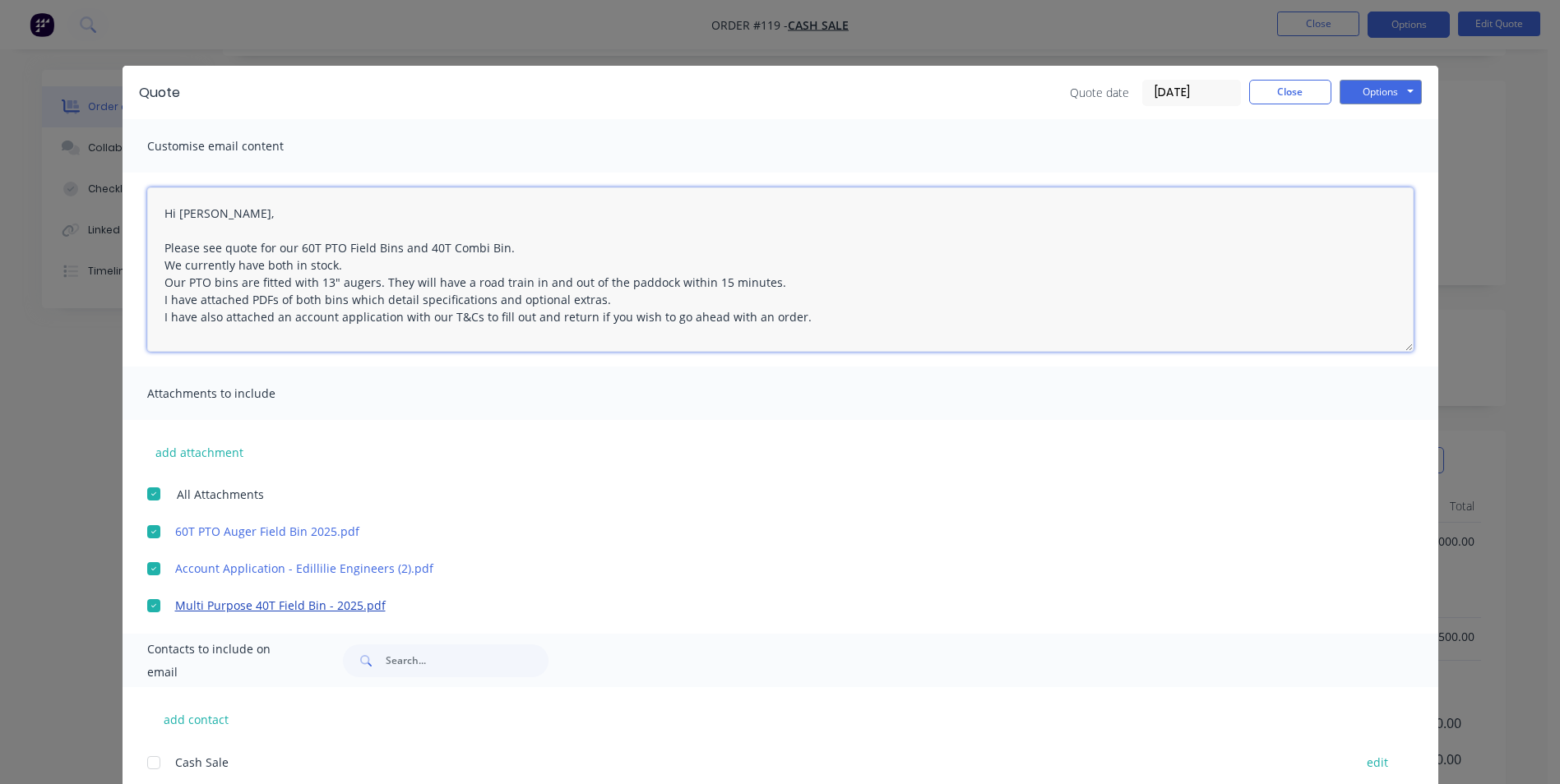
scroll to position [70, 0]
click at [791, 320] on textarea "Hi [PERSON_NAME], Please see quote for our 60T PTO Field Bins and 40T Combi Bin…" at bounding box center [780, 270] width 1266 height 165
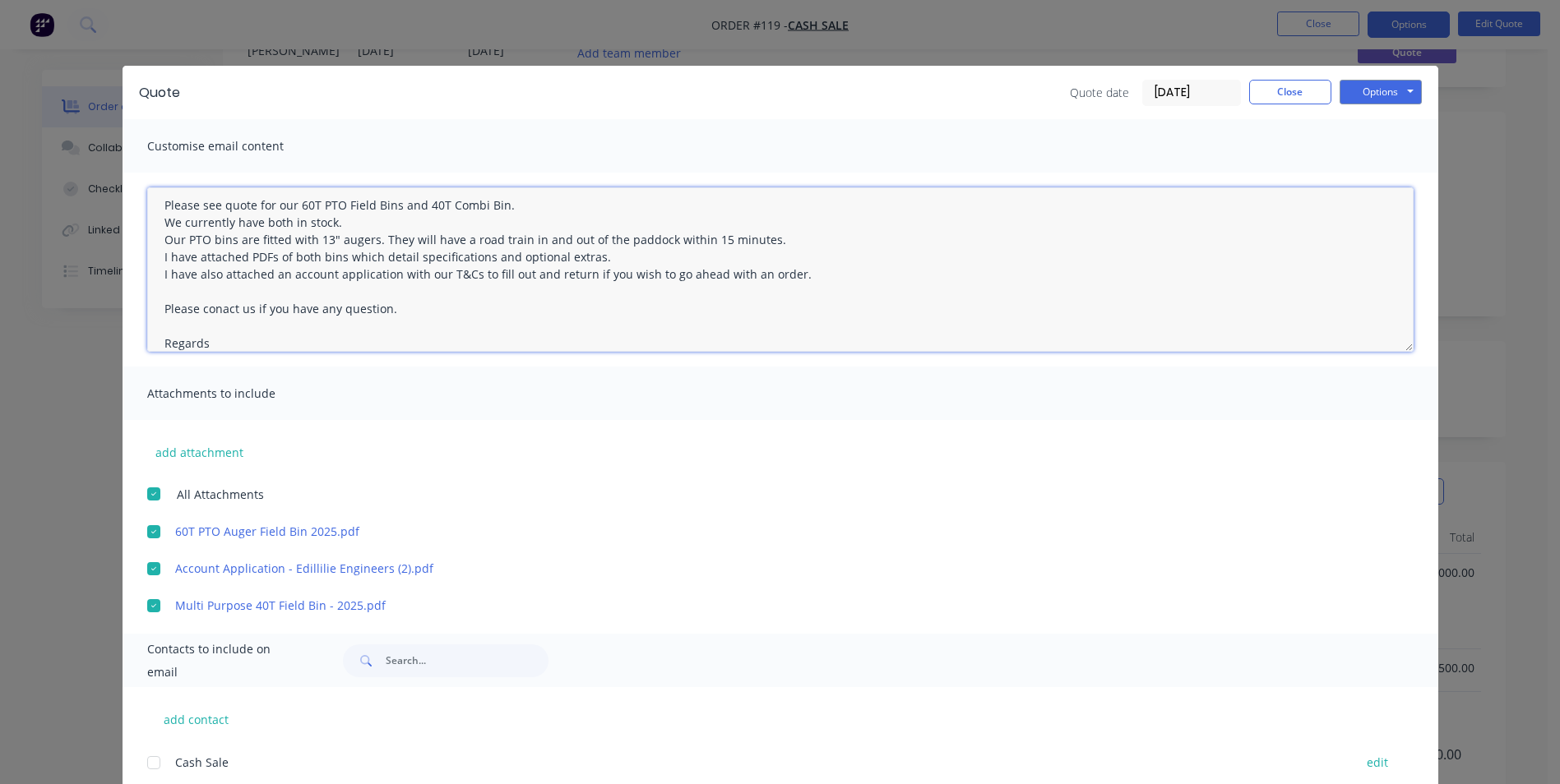
scroll to position [60, 0]
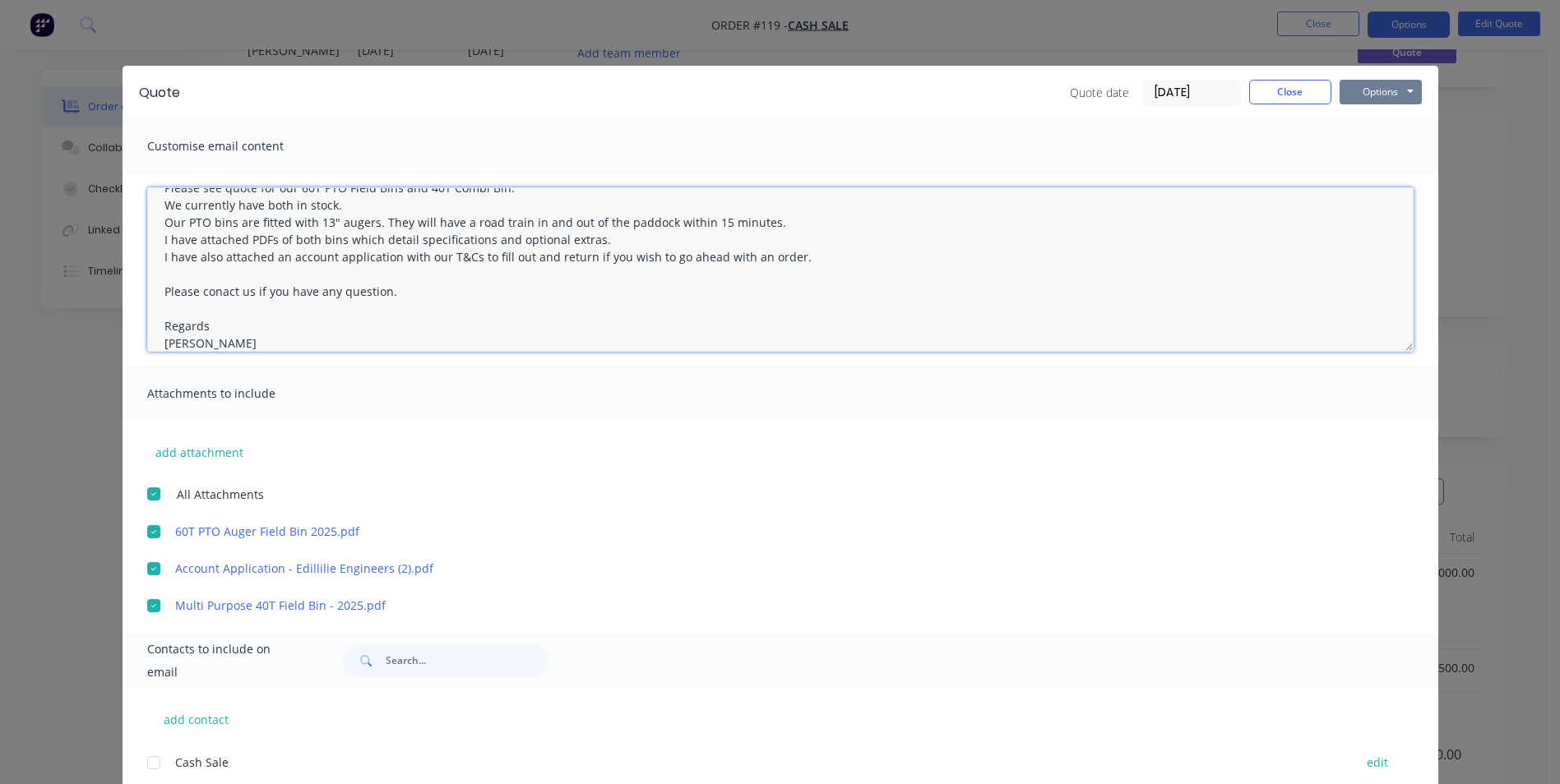
type textarea "Hi [PERSON_NAME], Please see quote for our 60T PTO Field Bins and 40T Combi Bin…"
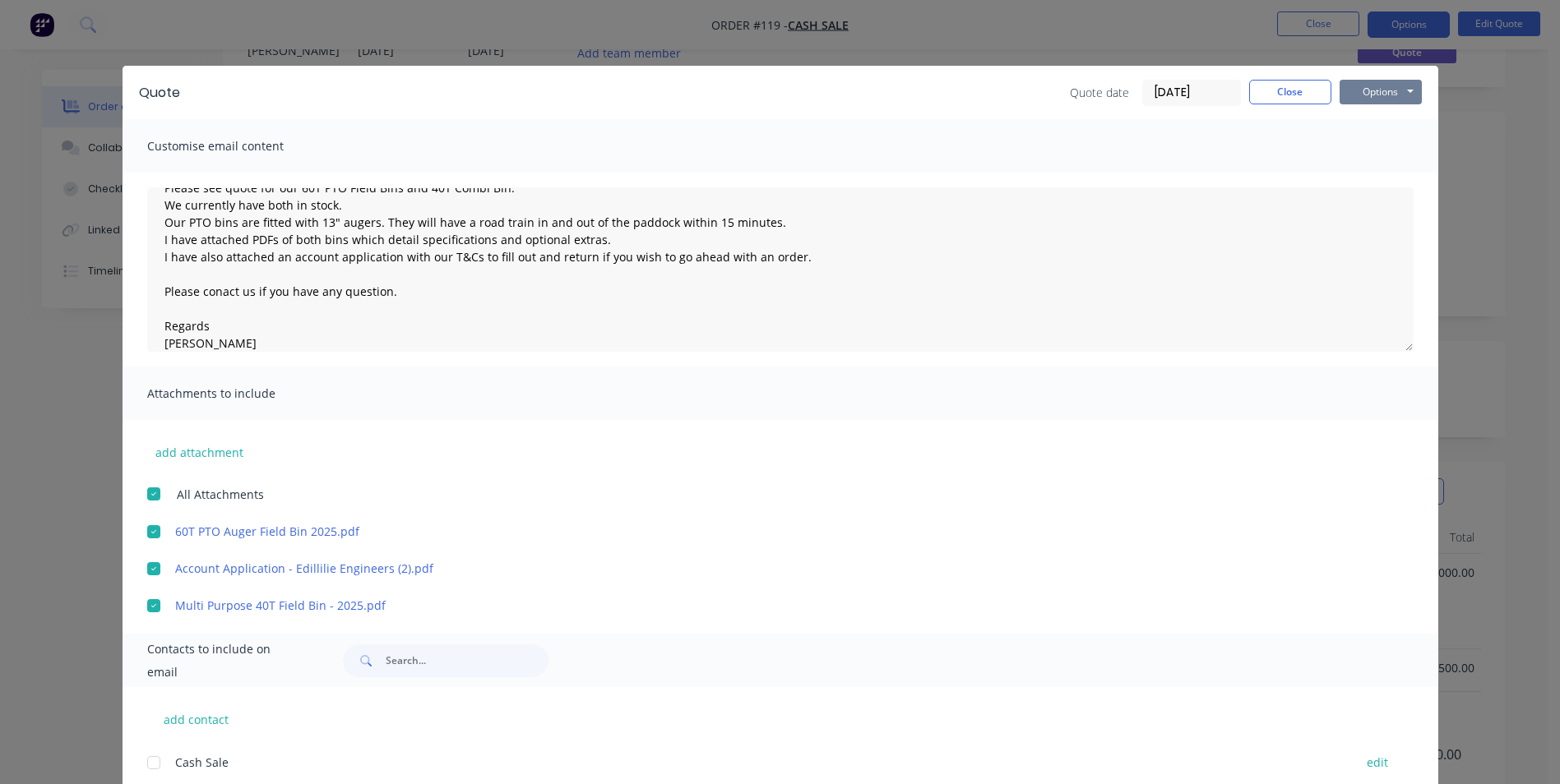
click at [1379, 95] on button "Options" at bounding box center [1380, 92] width 82 height 25
click at [1371, 169] on button "Email" at bounding box center [1392, 176] width 105 height 27
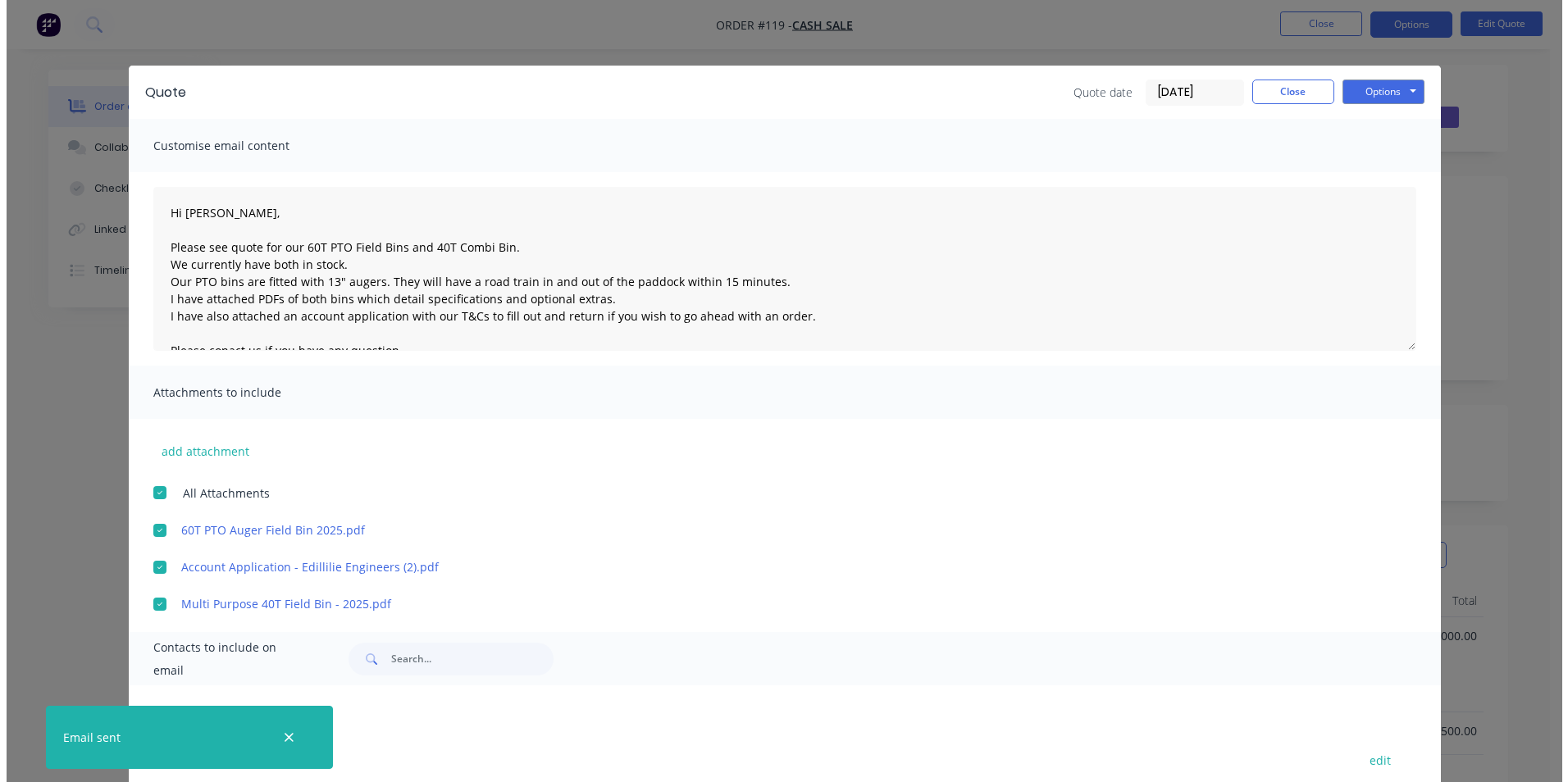
scroll to position [0, 0]
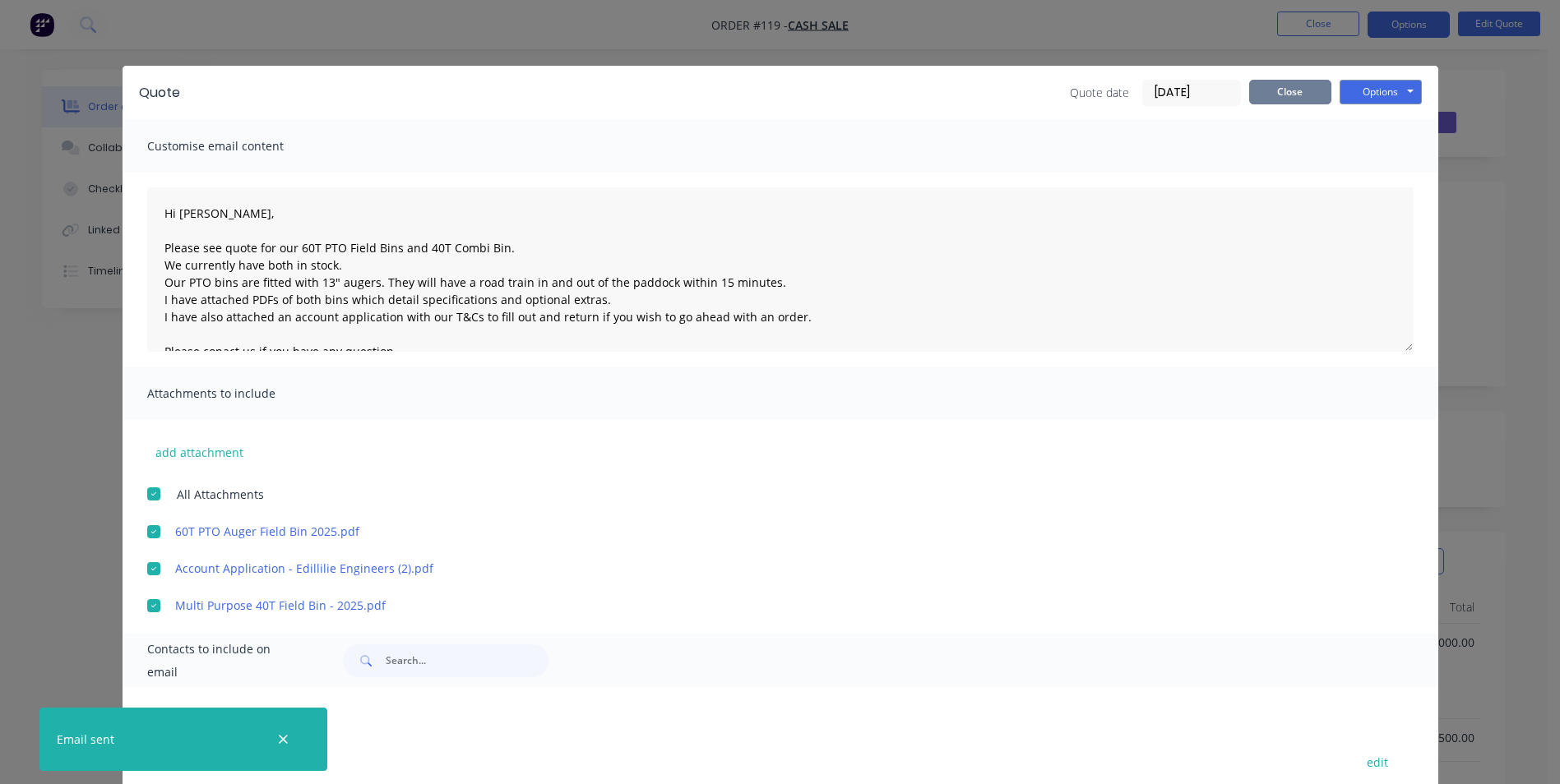
click at [1299, 89] on button "Close" at bounding box center [1290, 92] width 82 height 25
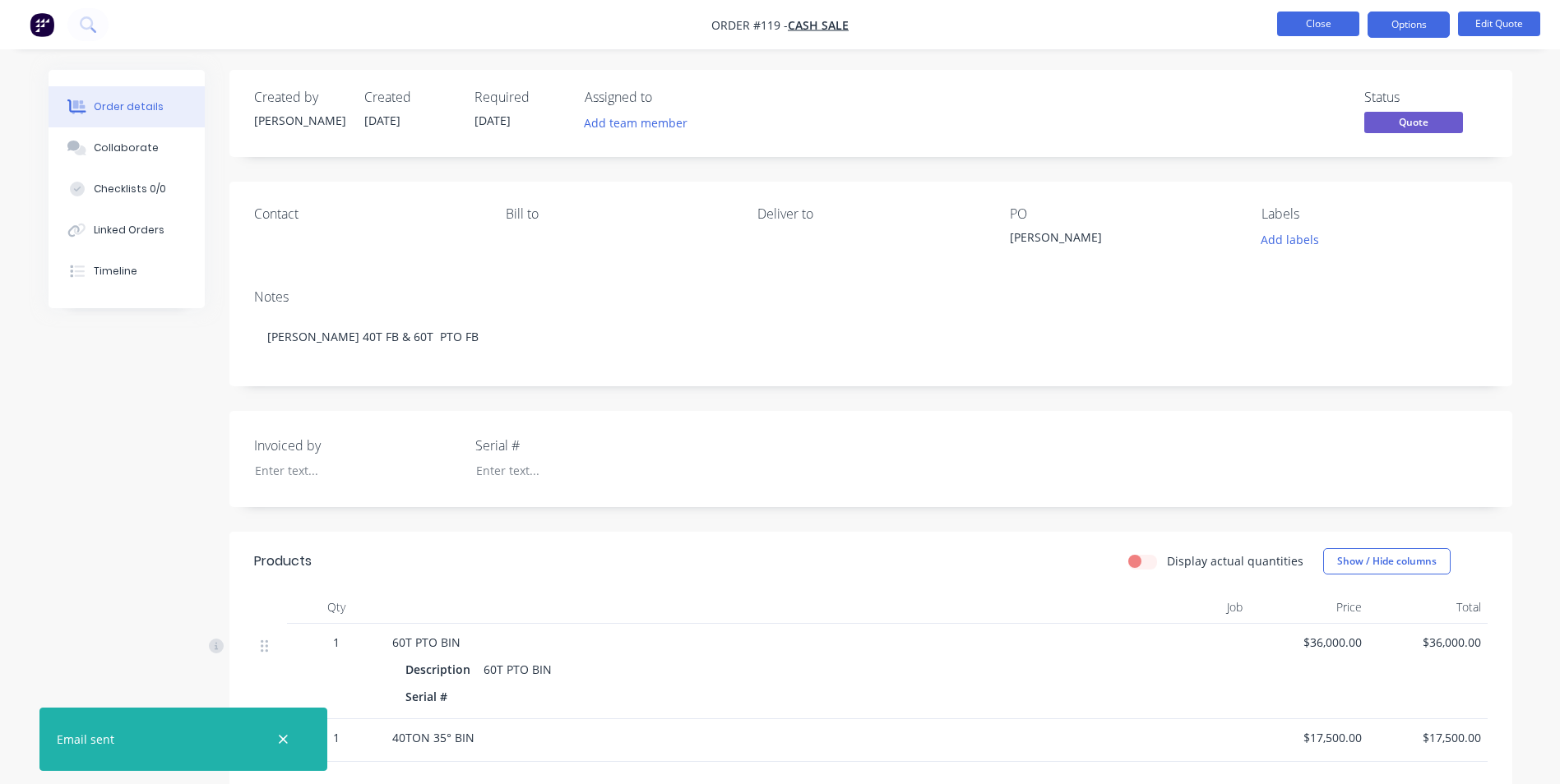
click at [1296, 19] on button "Close" at bounding box center [1318, 24] width 82 height 25
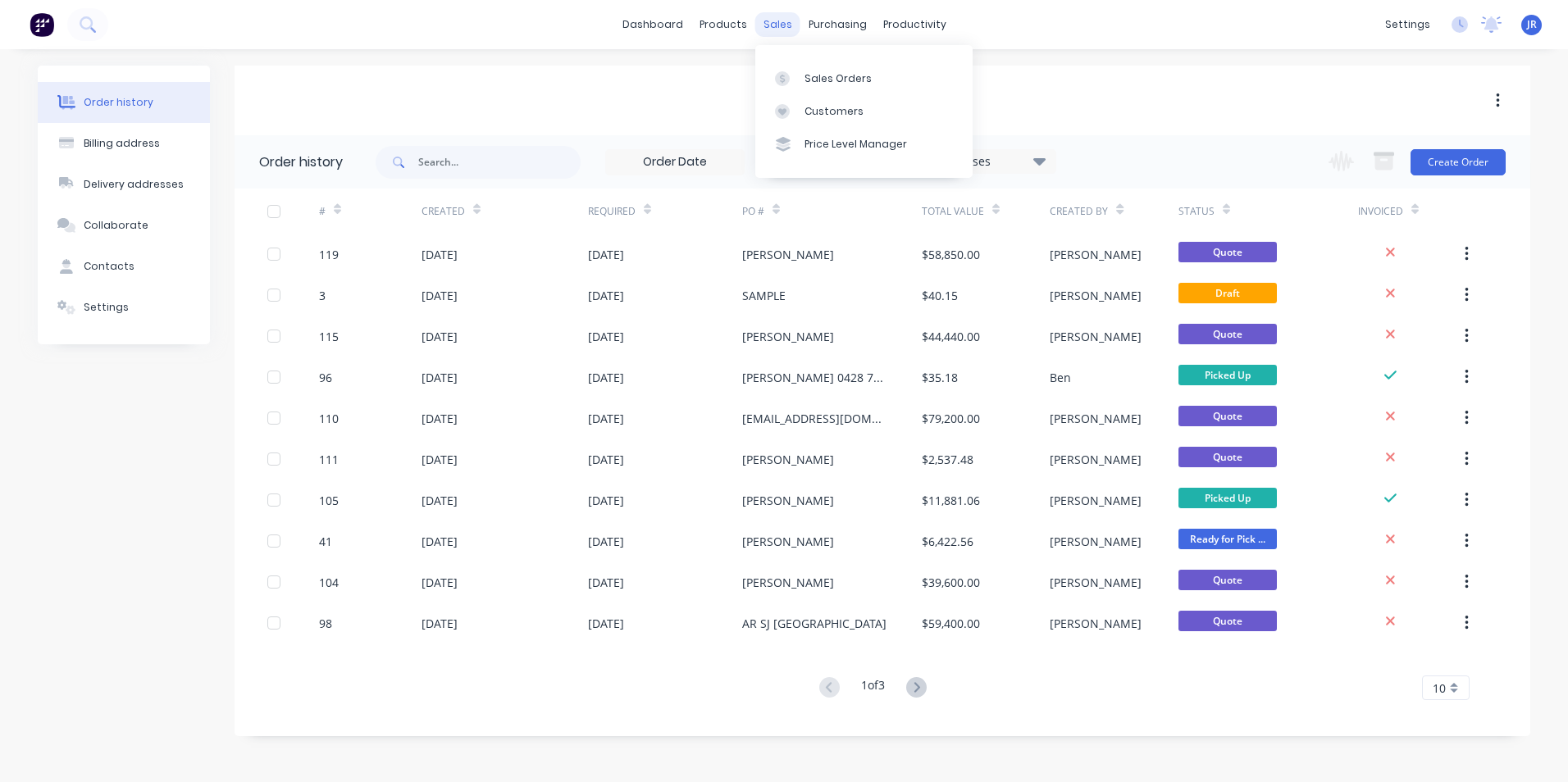
click at [776, 26] on div "sales" at bounding box center [777, 25] width 45 height 25
click at [803, 69] on link "Sales Orders" at bounding box center [864, 78] width 217 height 33
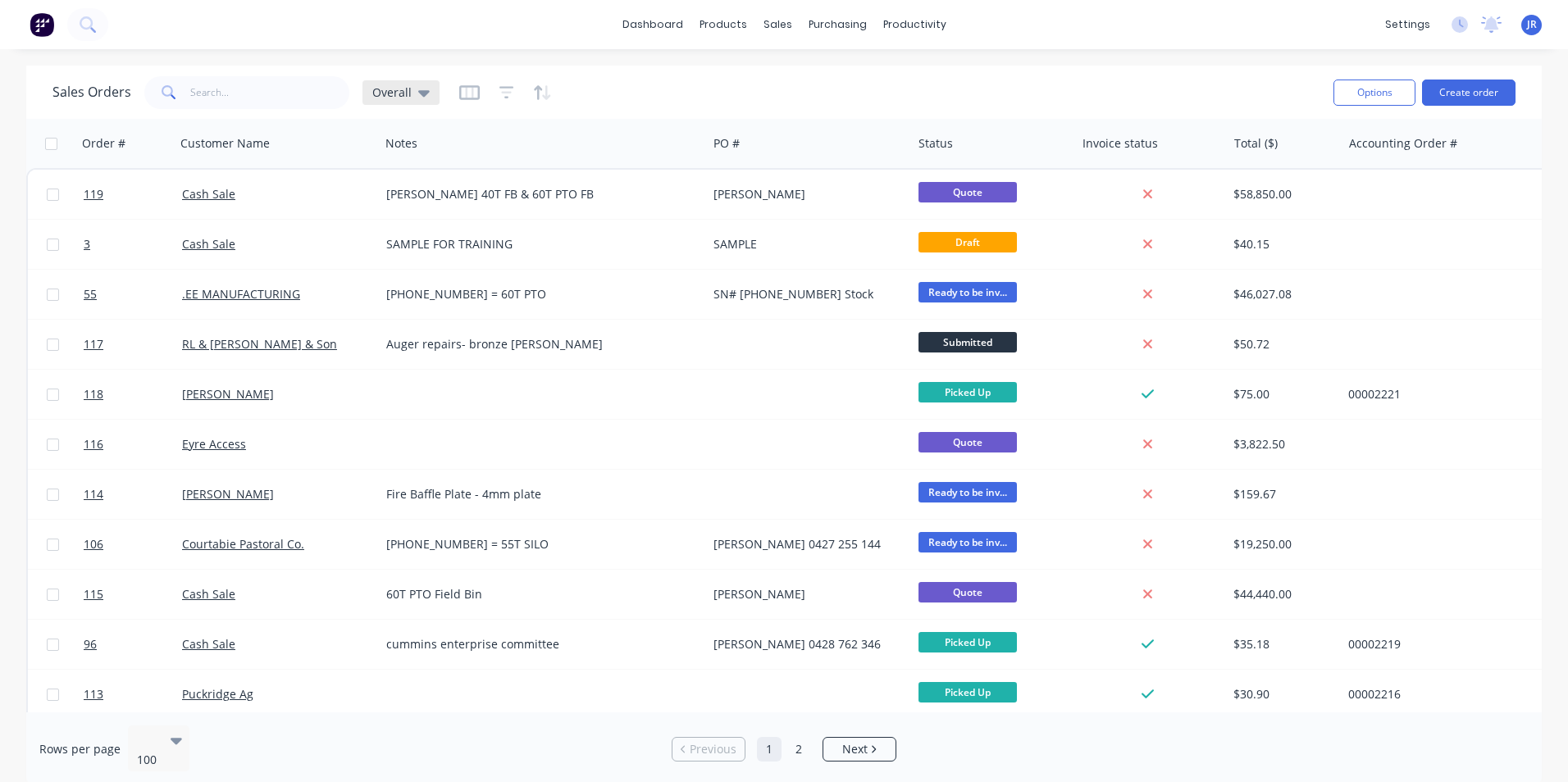
click at [403, 98] on span "Overall" at bounding box center [392, 92] width 39 height 17
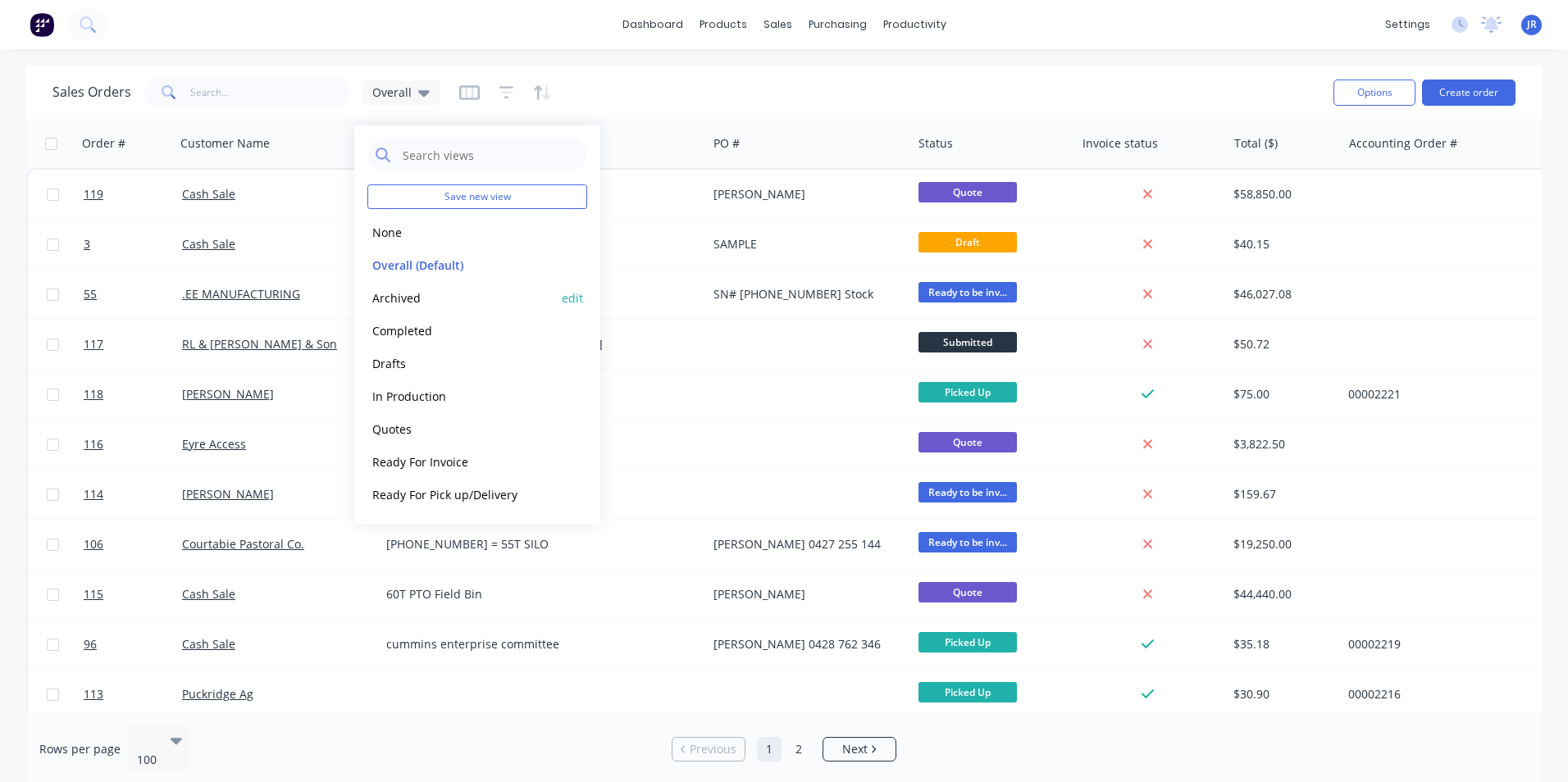
click at [440, 304] on button "Archived" at bounding box center [461, 298] width 187 height 19
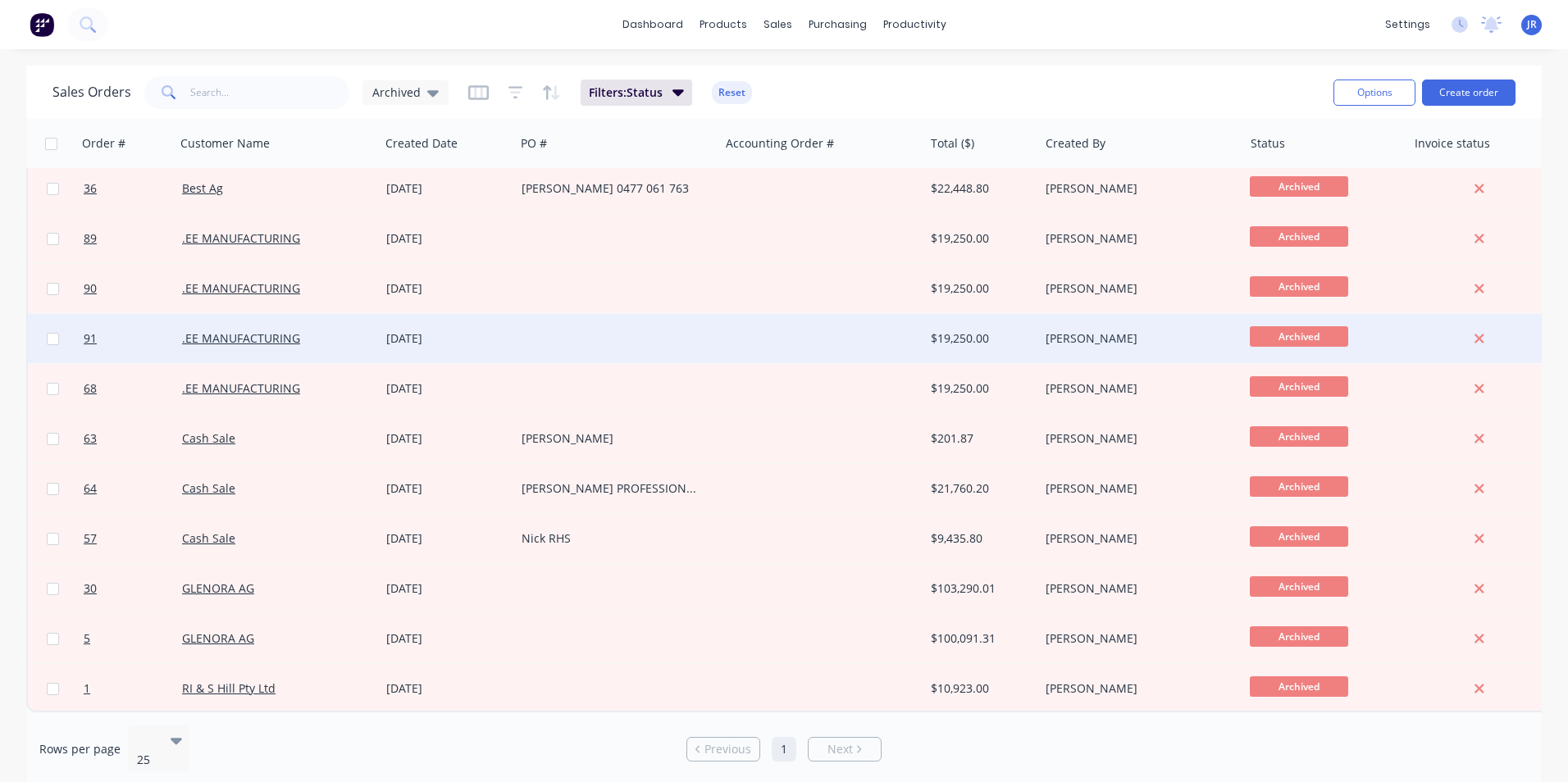
scroll to position [164, 0]
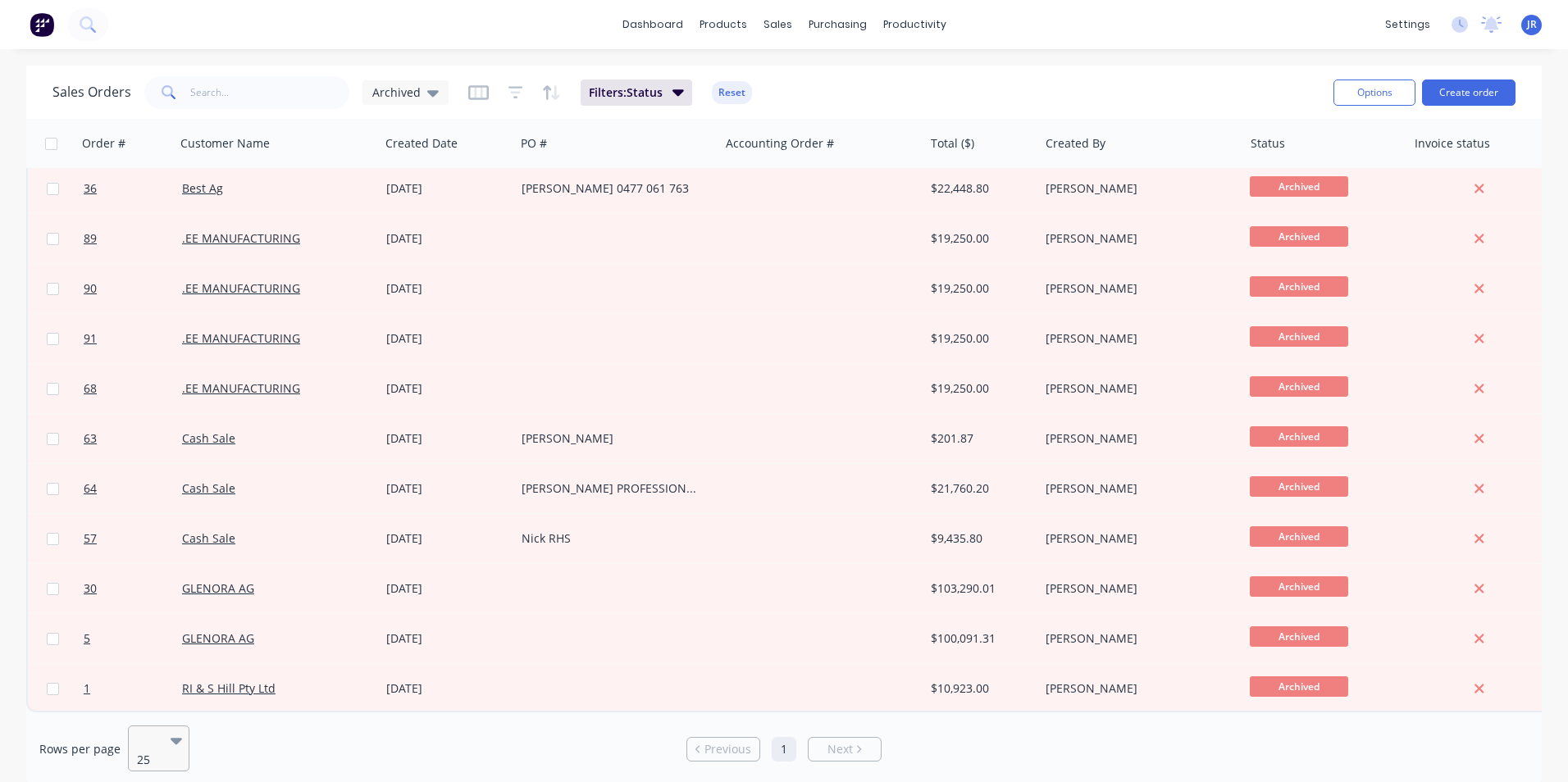
click at [175, 739] on icon at bounding box center [176, 741] width 12 height 7
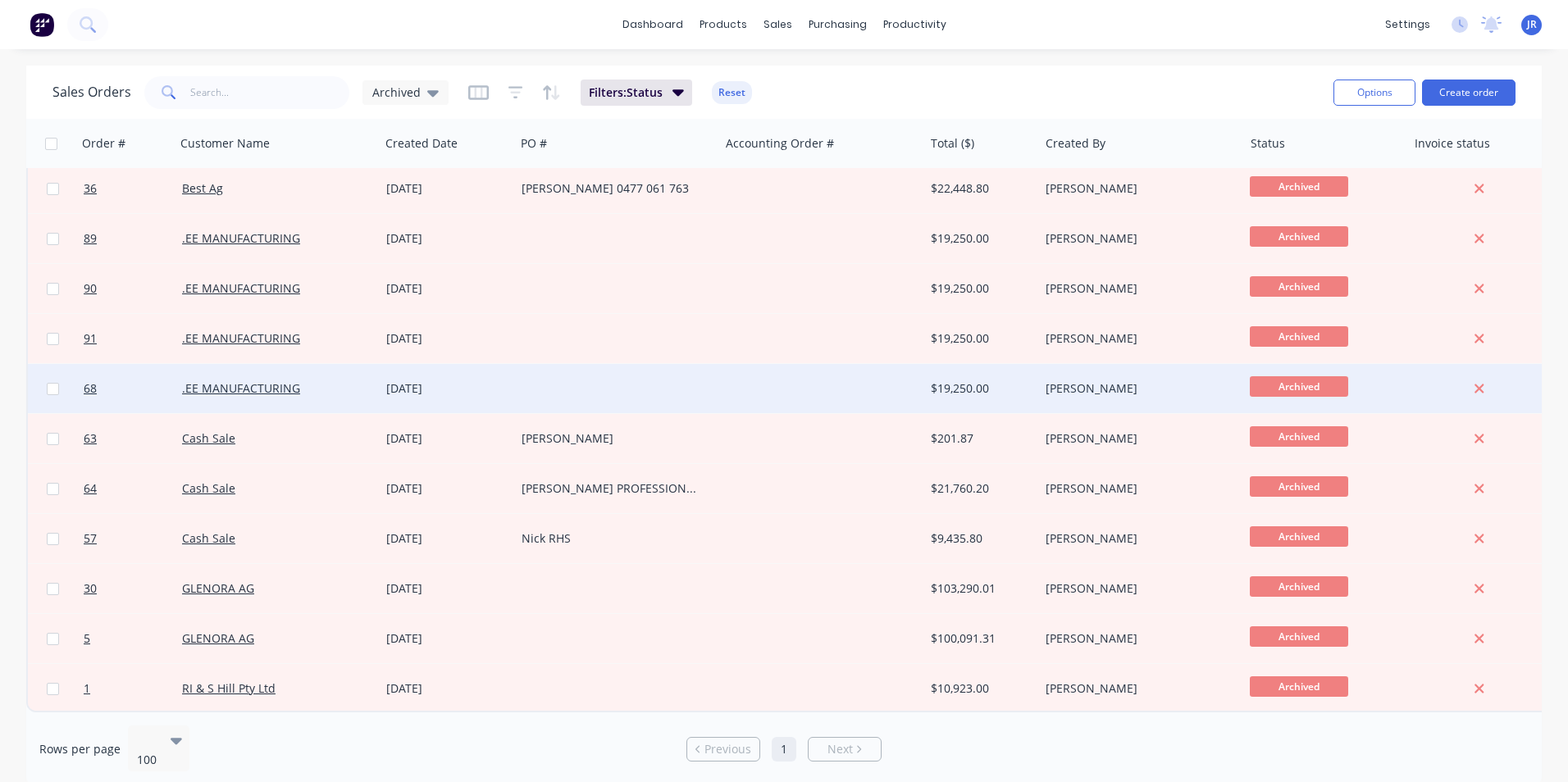
click at [552, 384] on div at bounding box center [617, 389] width 204 height 49
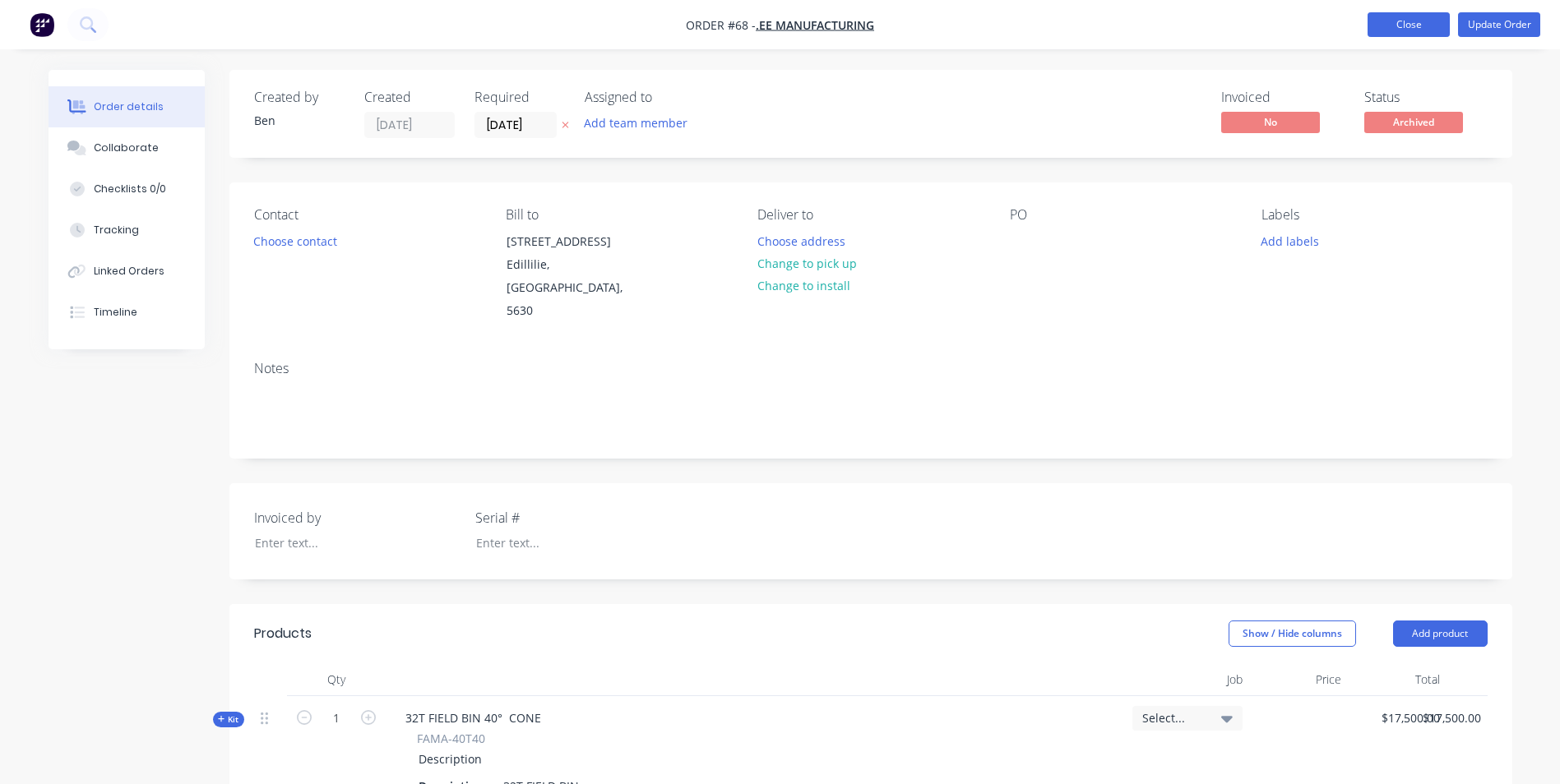
click at [1407, 30] on button "Close" at bounding box center [1408, 25] width 82 height 25
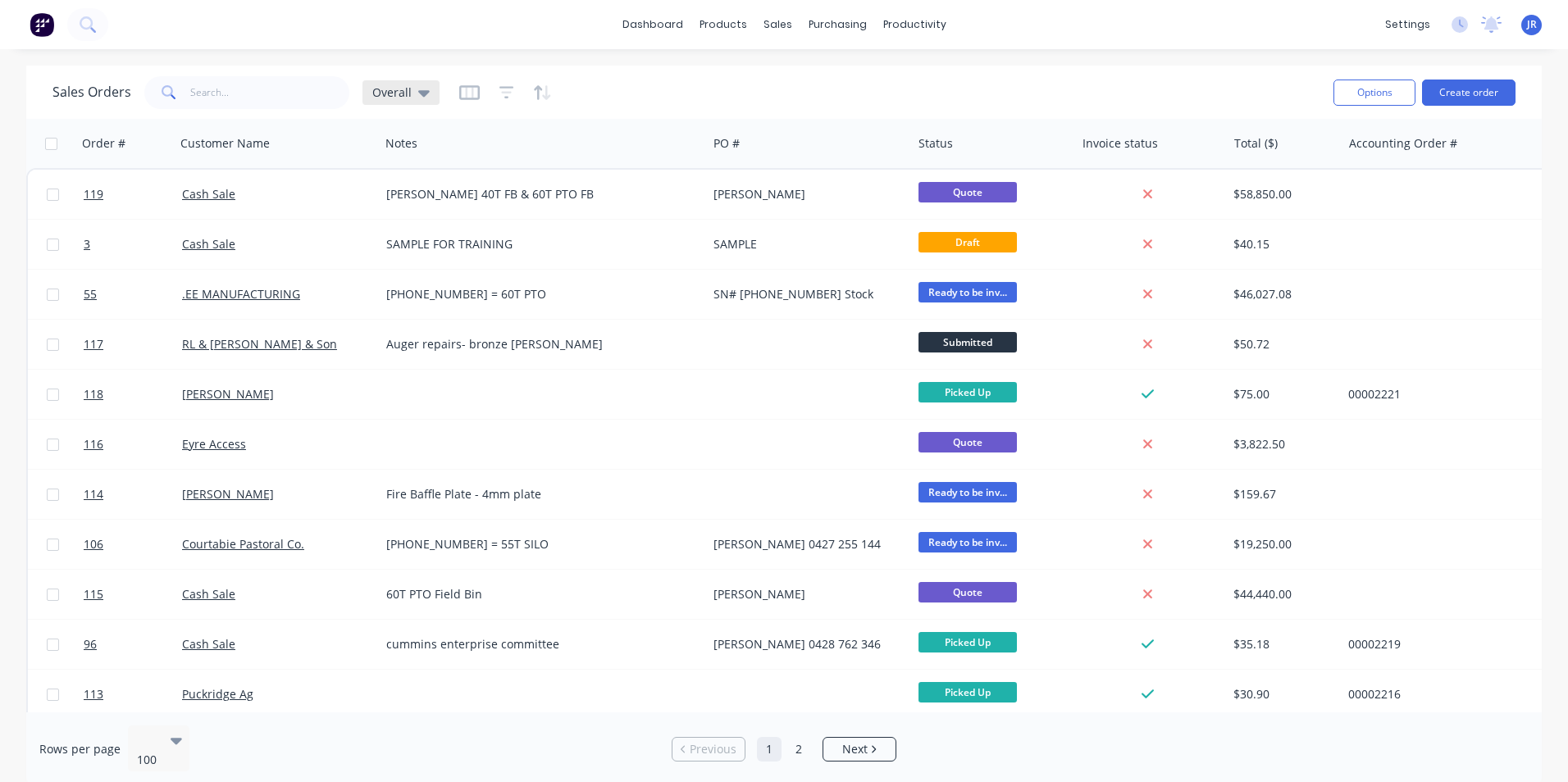
click at [419, 89] on icon at bounding box center [425, 92] width 12 height 18
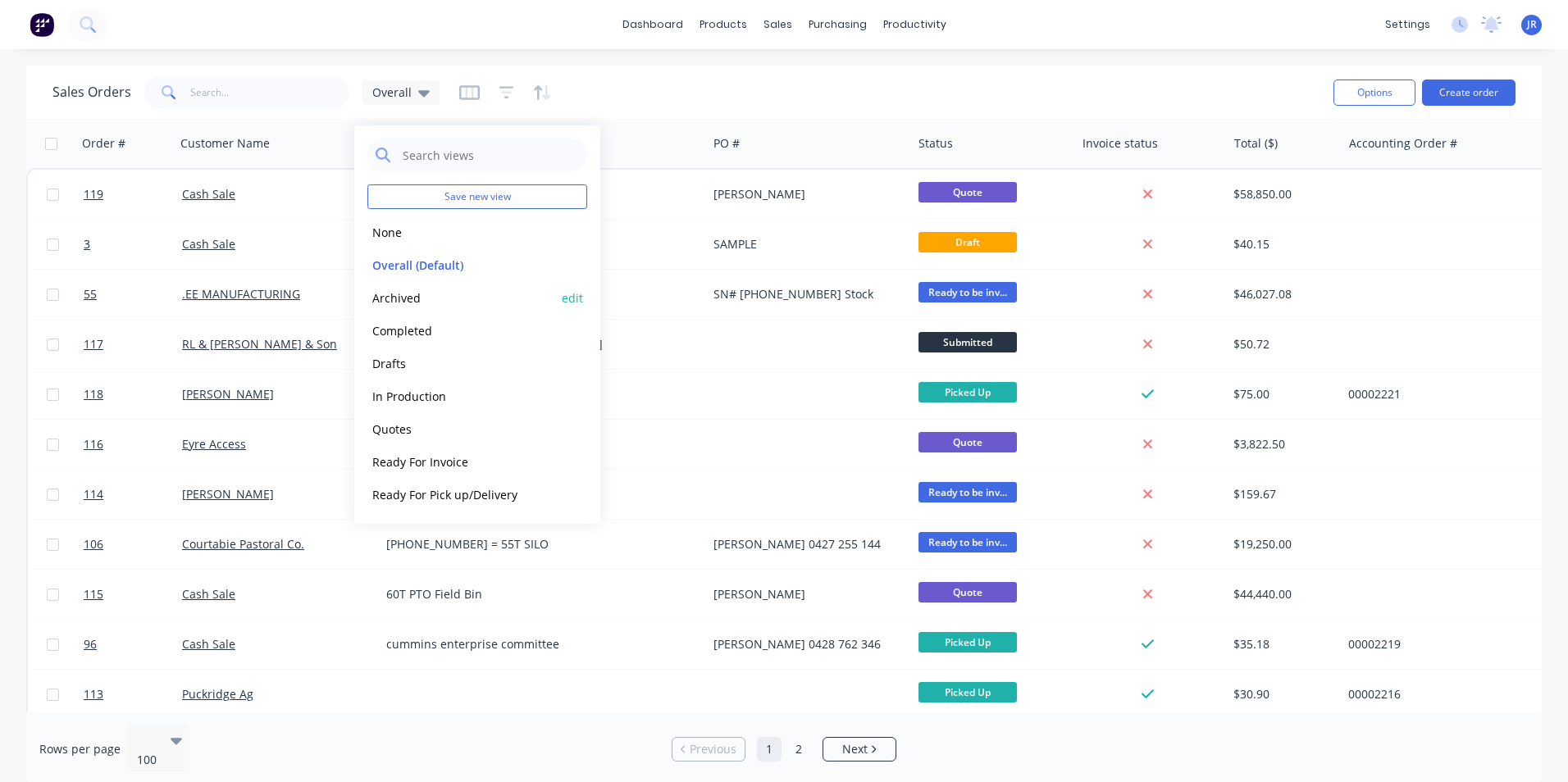
click at [463, 303] on button "Archived" at bounding box center [461, 298] width 187 height 19
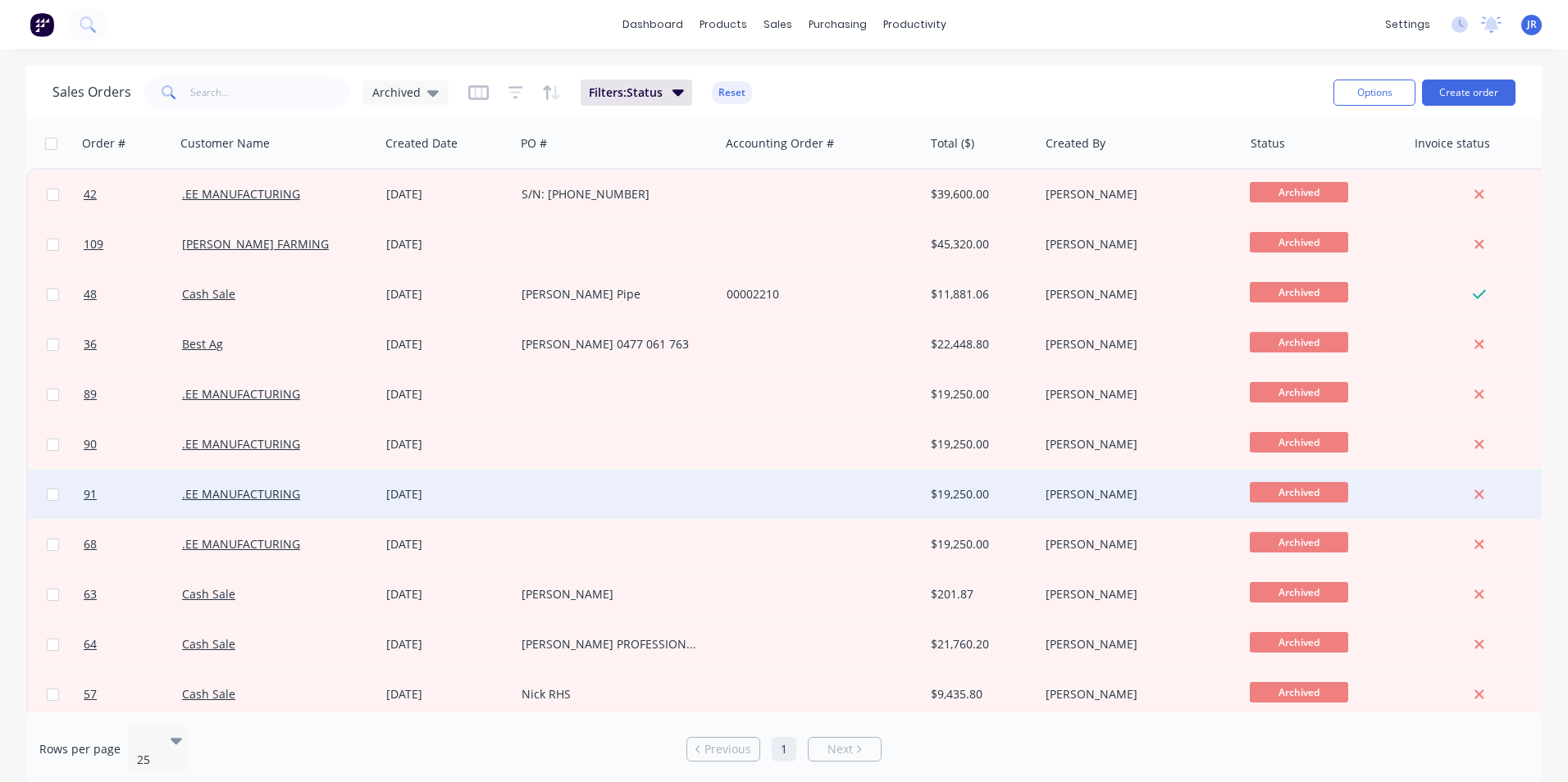
click at [642, 491] on div at bounding box center [617, 495] width 204 height 49
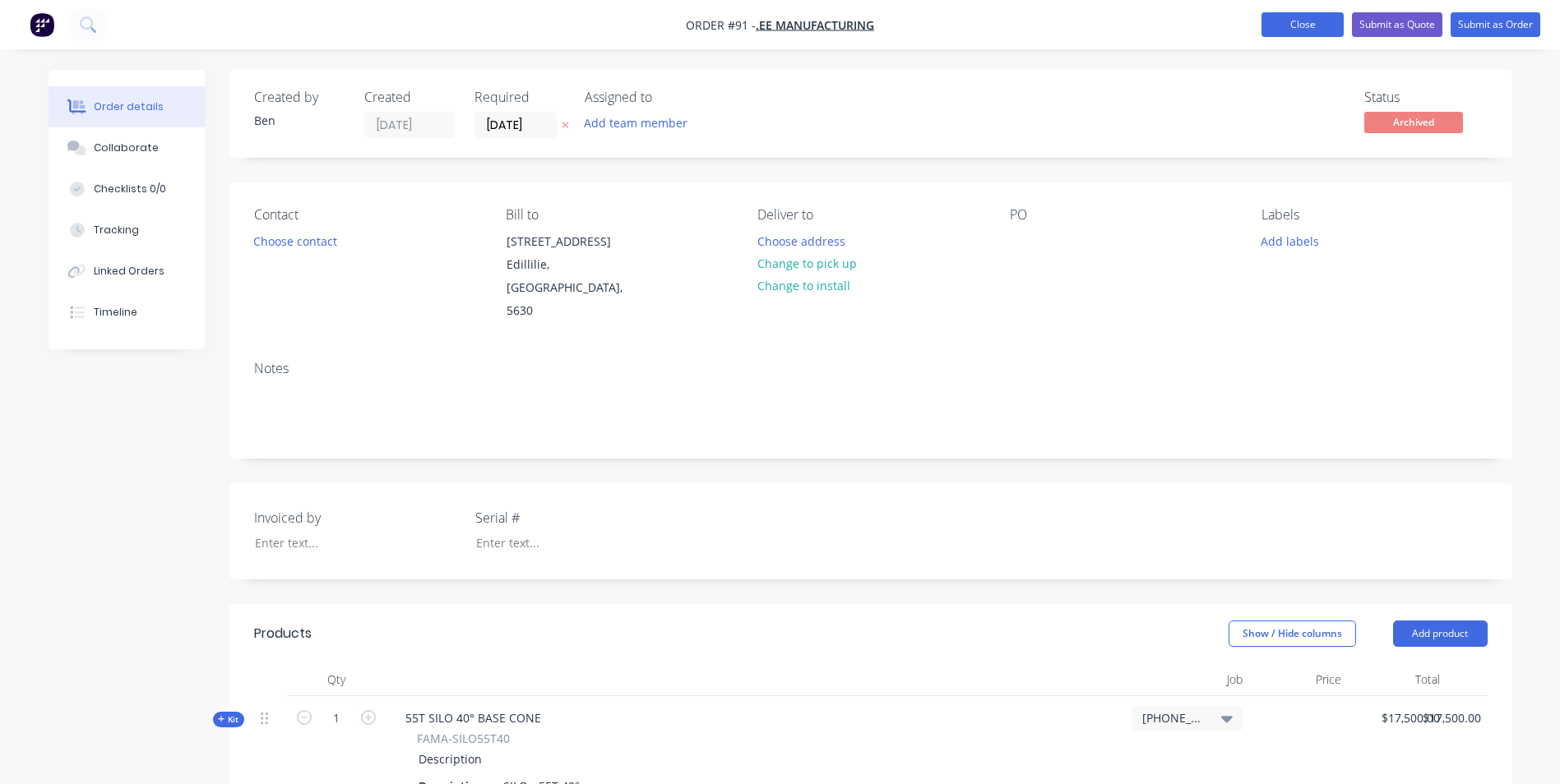
click at [1282, 29] on button "Close" at bounding box center [1303, 25] width 82 height 25
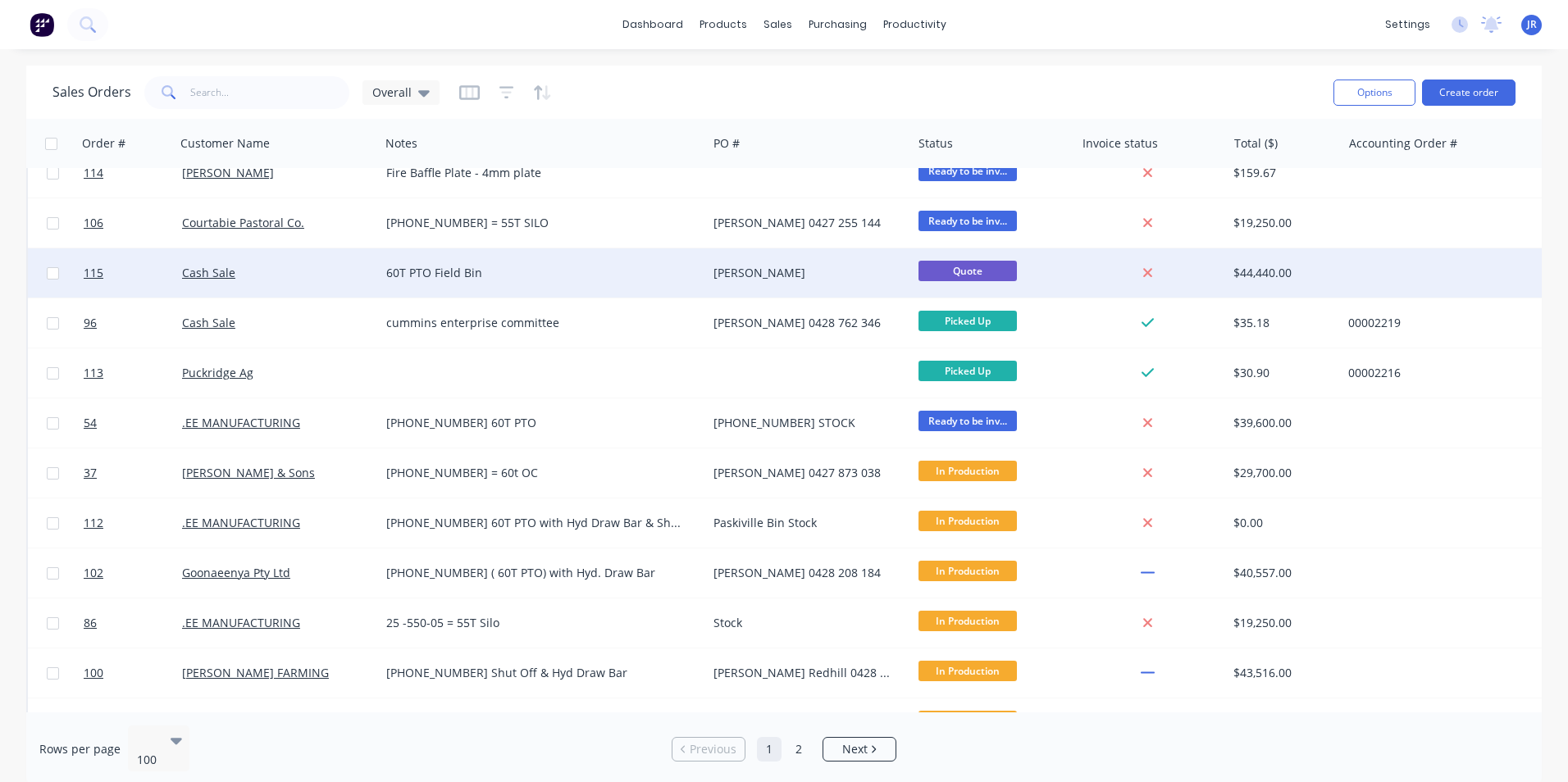
scroll to position [328, 0]
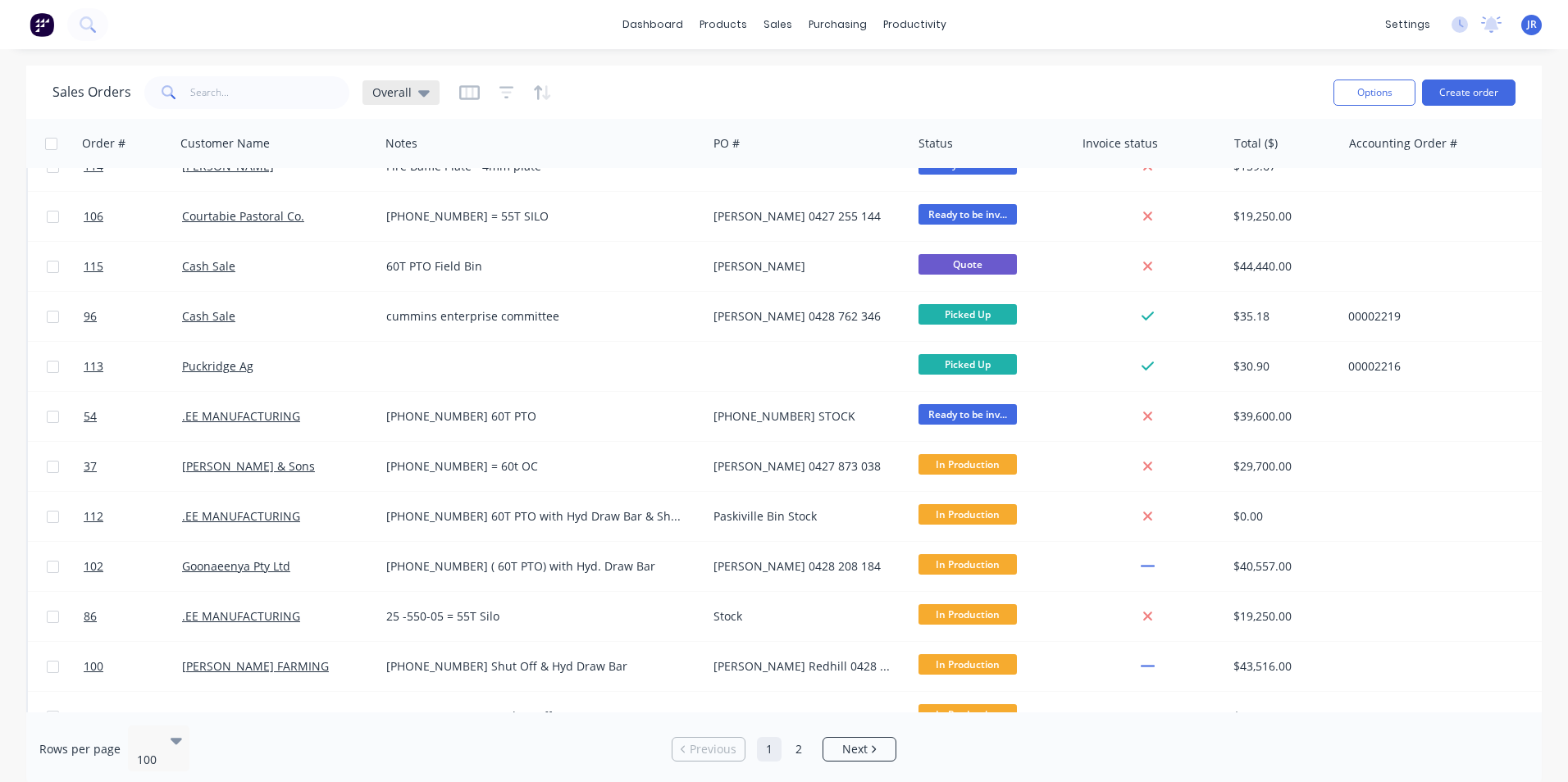
click at [412, 96] on div "Overall" at bounding box center [401, 92] width 58 height 14
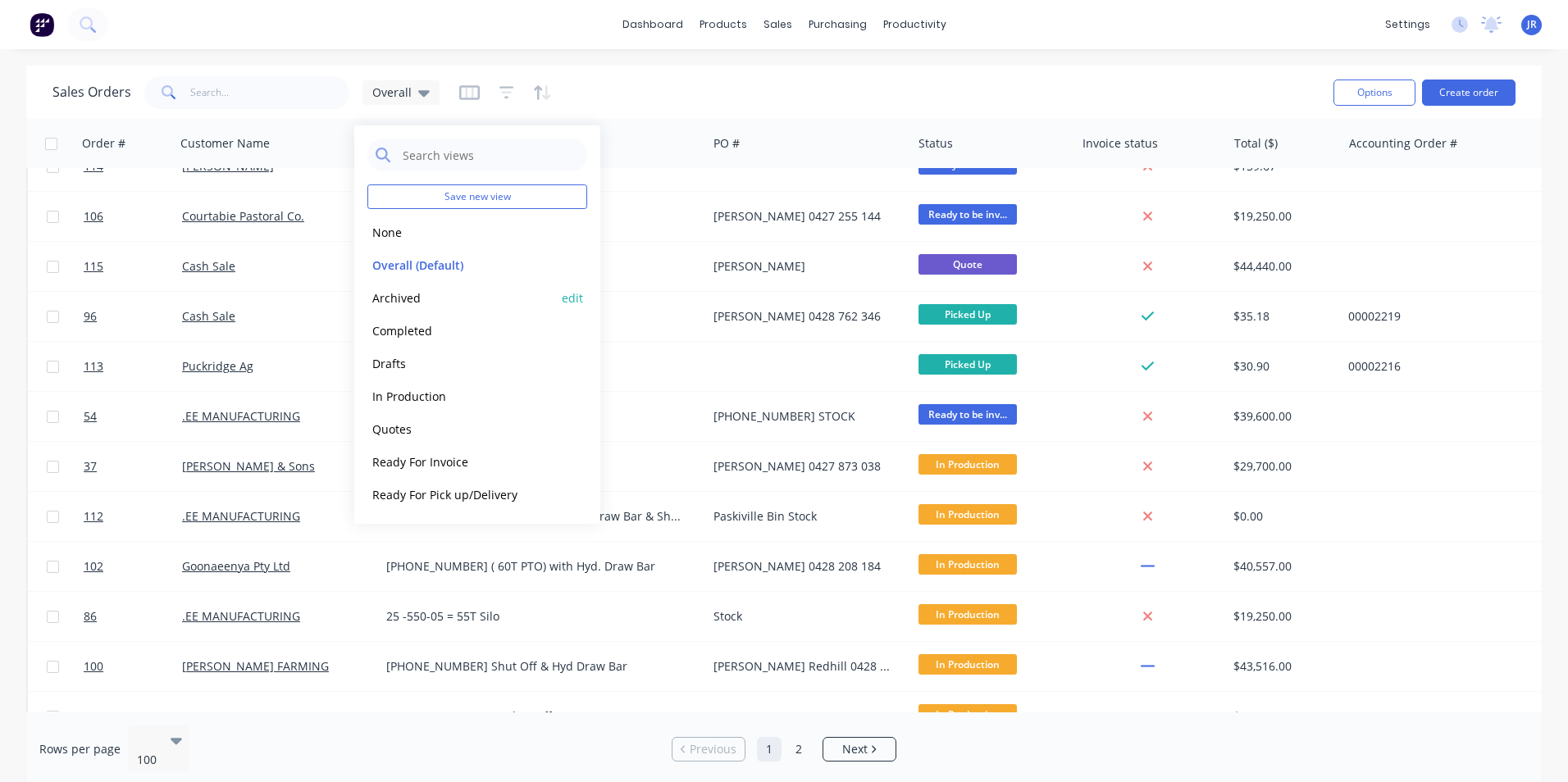
click at [468, 306] on button "Archived" at bounding box center [461, 298] width 187 height 19
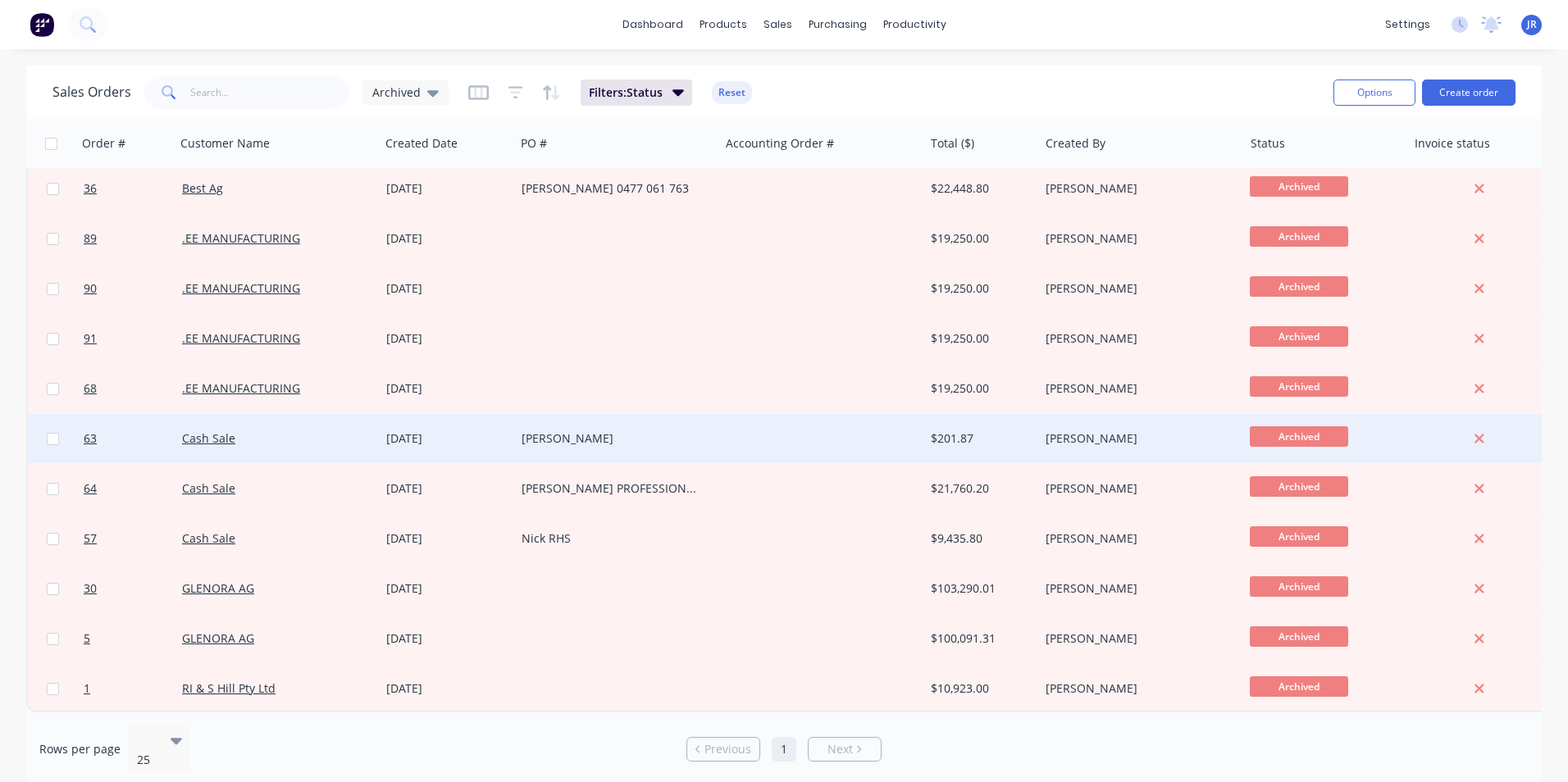
scroll to position [164, 0]
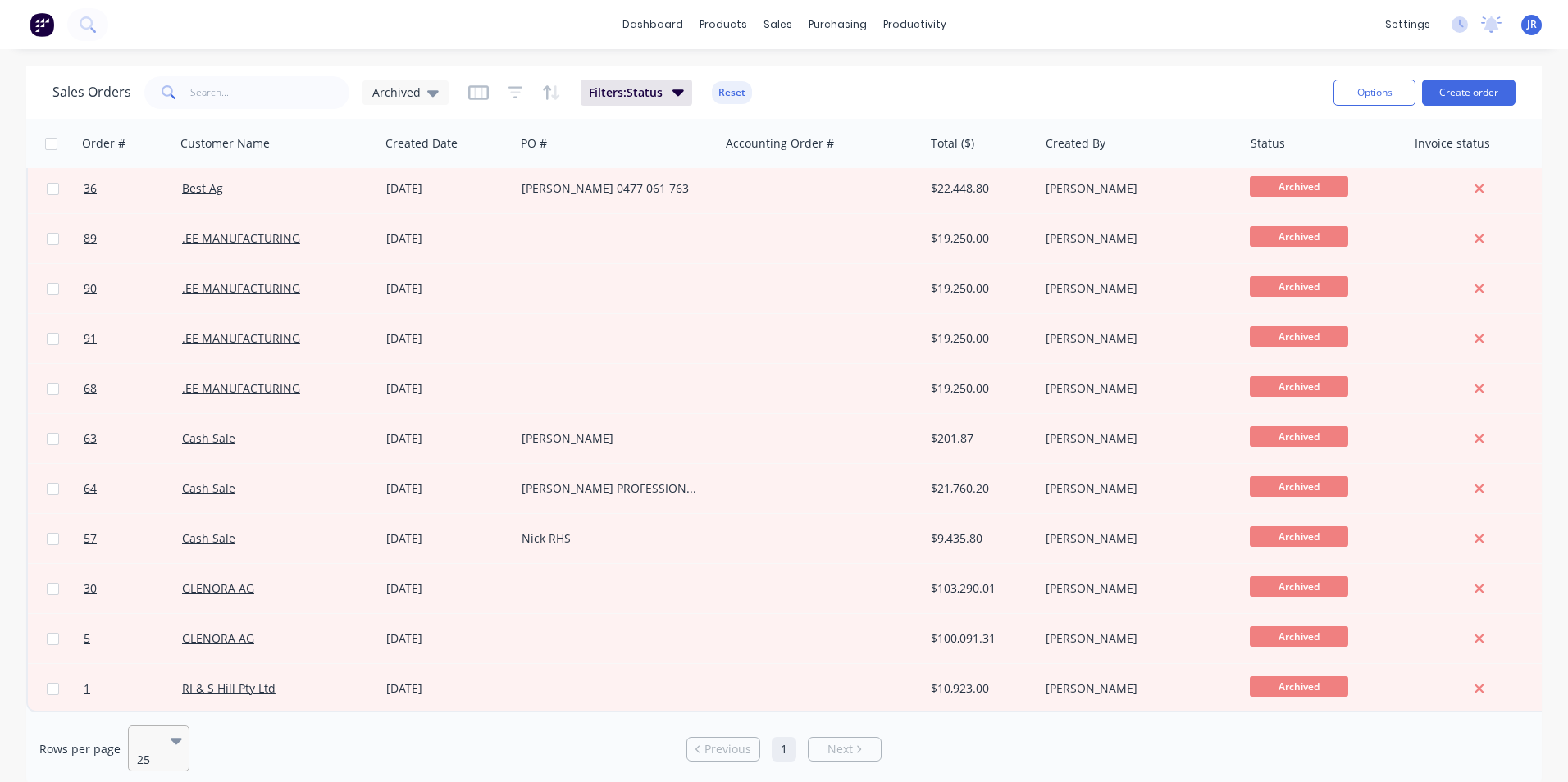
click at [175, 741] on icon at bounding box center [176, 741] width 12 height 7
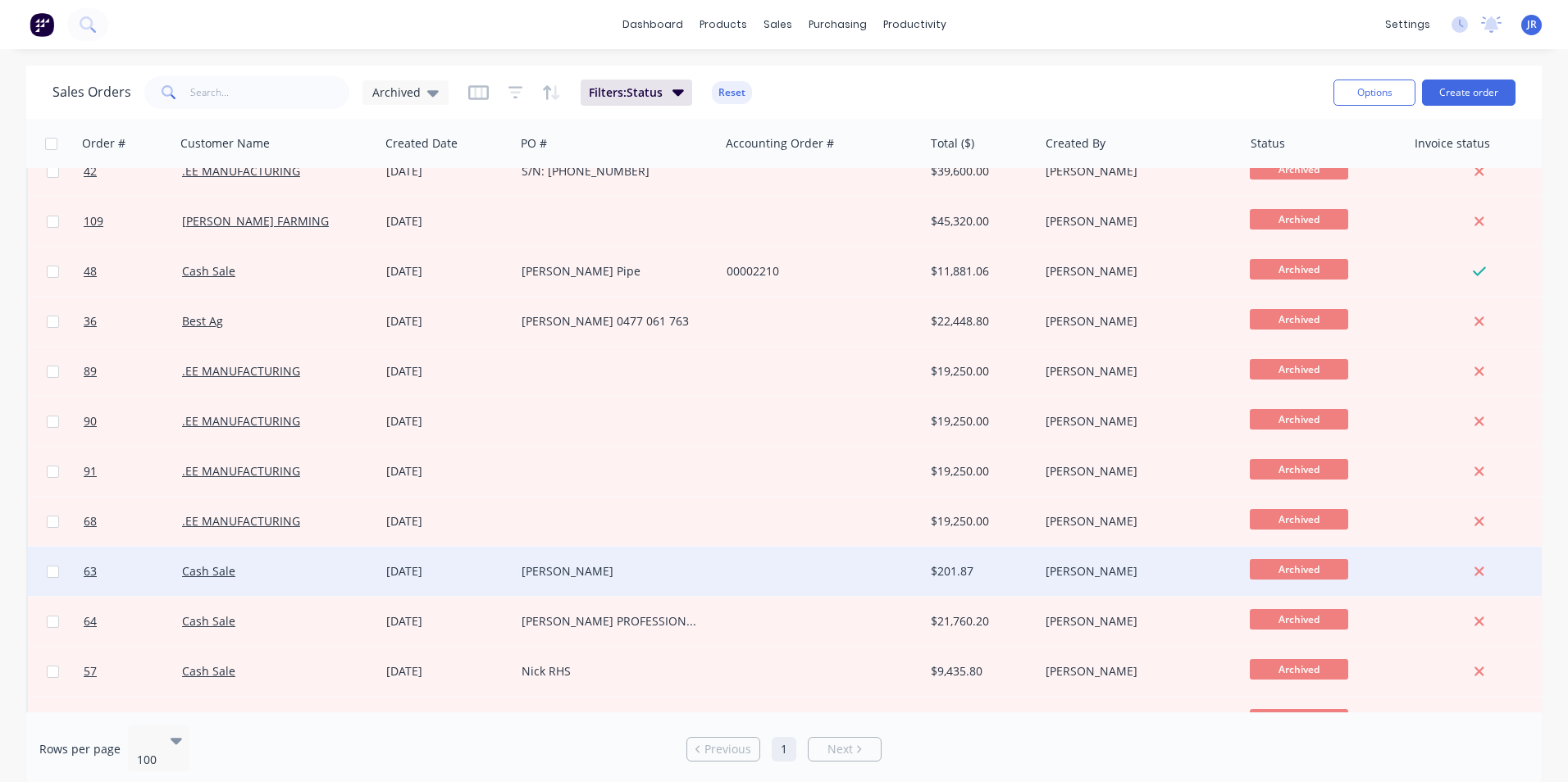
scroll to position [0, 0]
